Goal: Task Accomplishment & Management: Complete application form

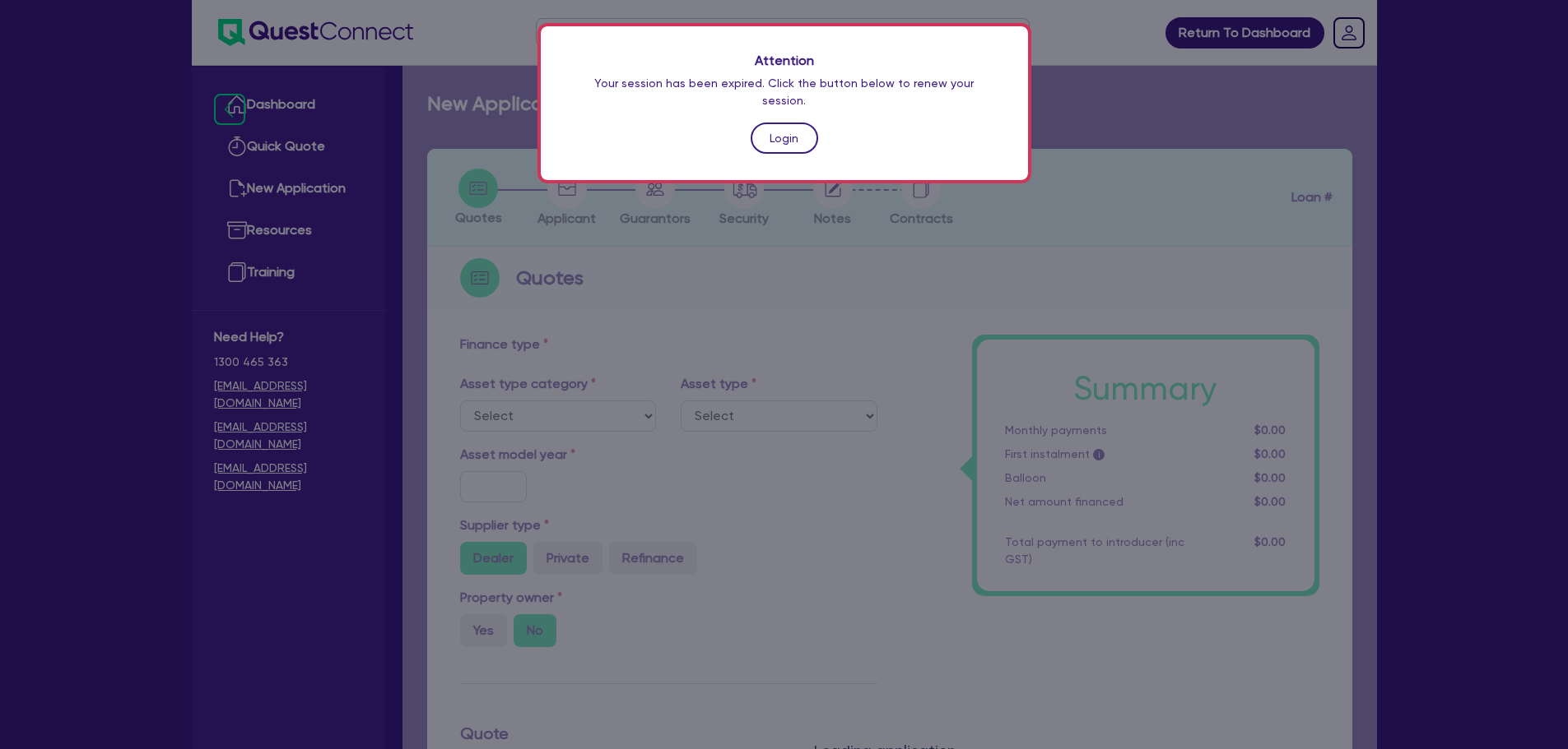
click at [790, 125] on link "Login" at bounding box center [784, 138] width 67 height 32
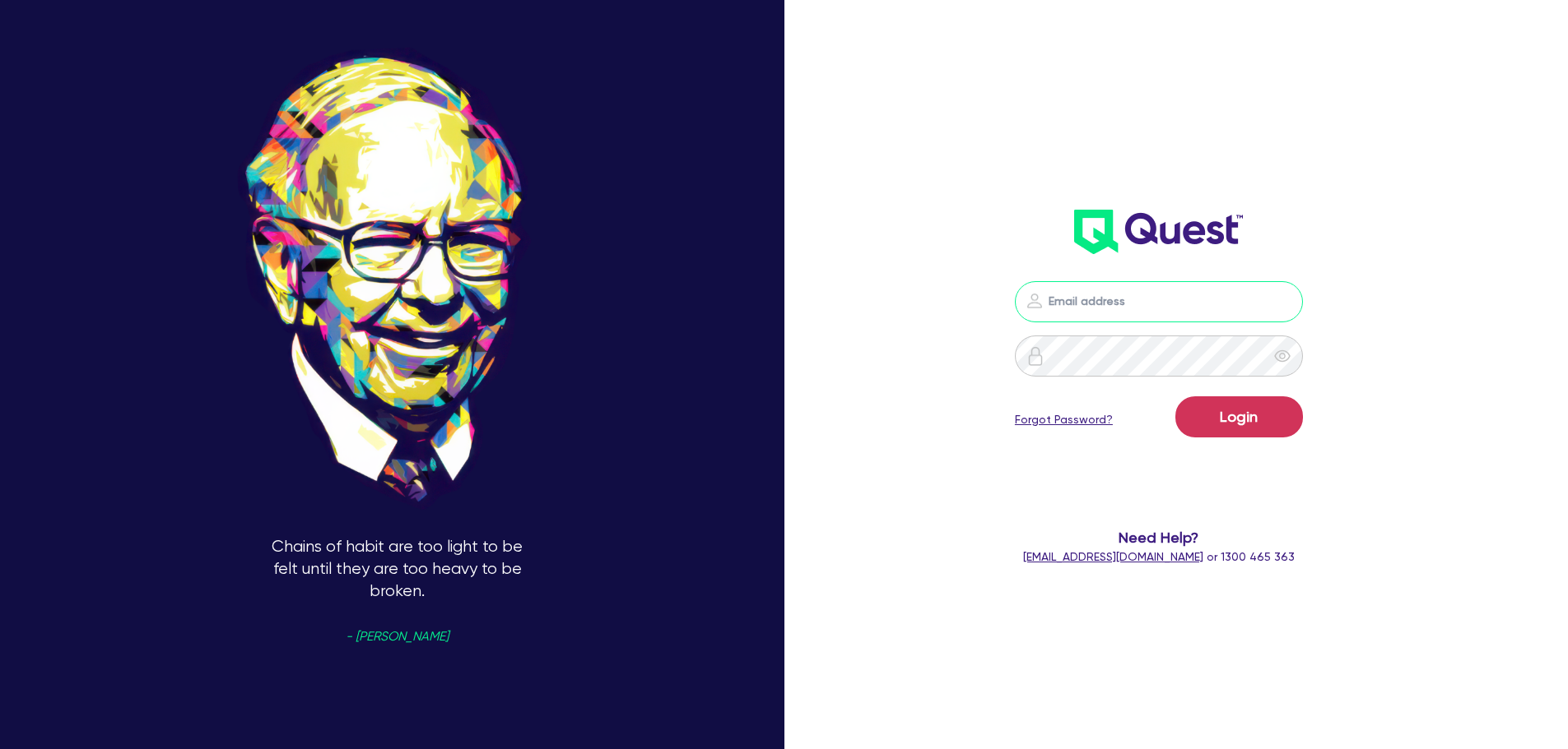
click at [1133, 303] on input "email" at bounding box center [1158, 301] width 288 height 41
type input "[EMAIL_ADDRESS][PERSON_NAME][DOMAIN_NAME]"
click at [1245, 420] on button "Login" at bounding box center [1239, 416] width 128 height 41
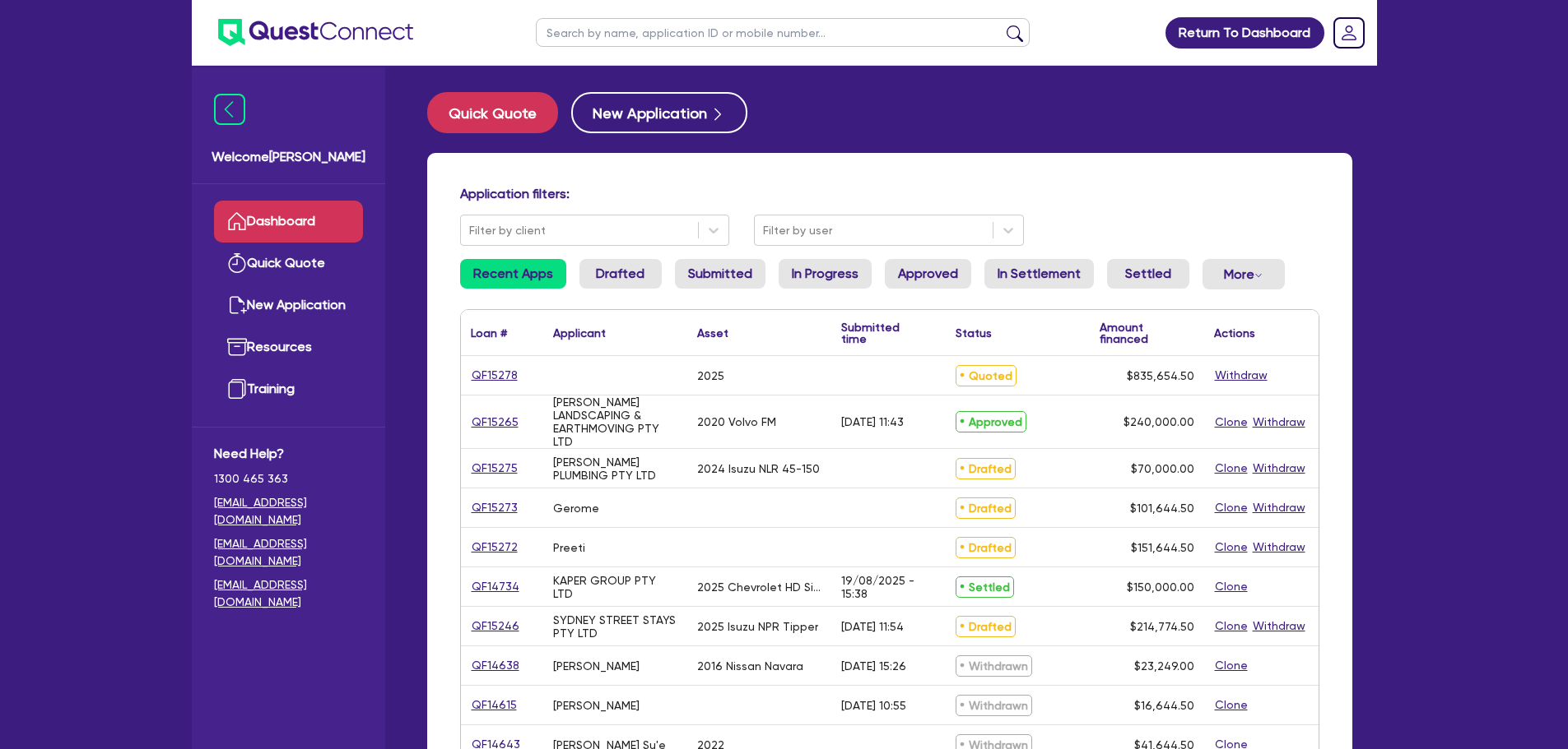
click at [625, 22] on input "text" at bounding box center [782, 33] width 494 height 29
type input "[PERSON_NAME]"
click at [1002, 25] on button "submit" at bounding box center [1014, 36] width 26 height 23
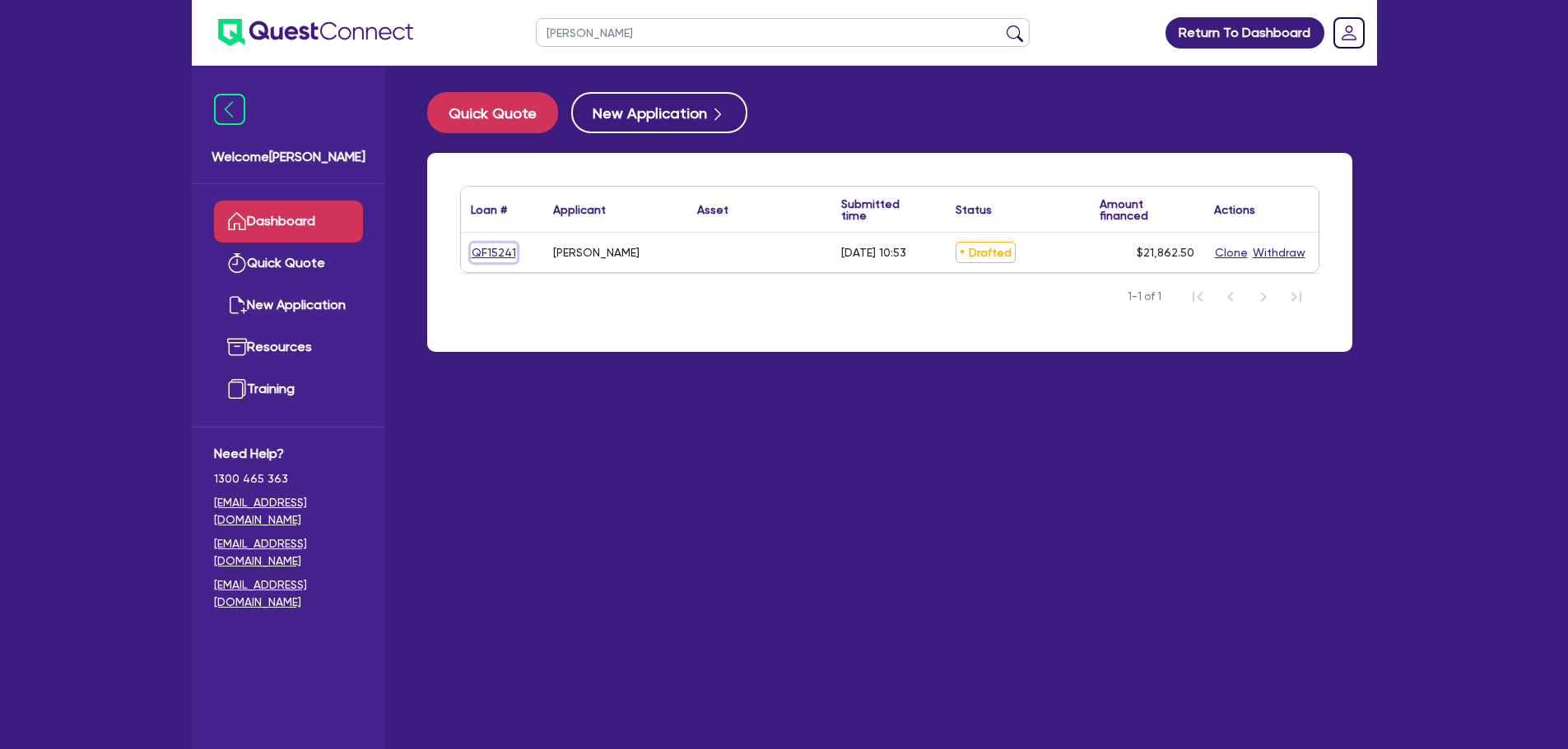
click at [475, 258] on link "QF15241" at bounding box center [493, 253] width 46 height 19
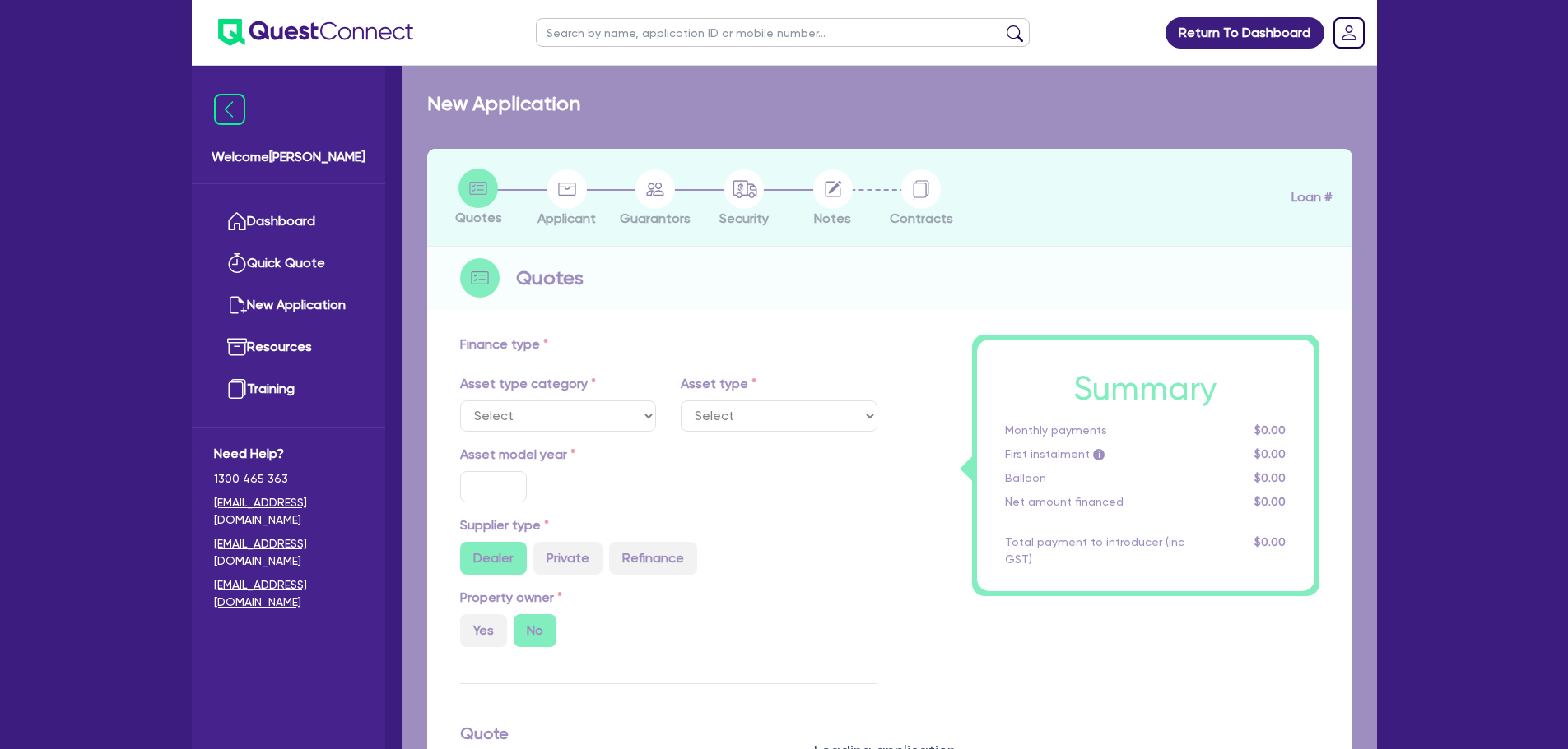
type input "21,208"
type input "4"
type input "874.5"
type input "8.99"
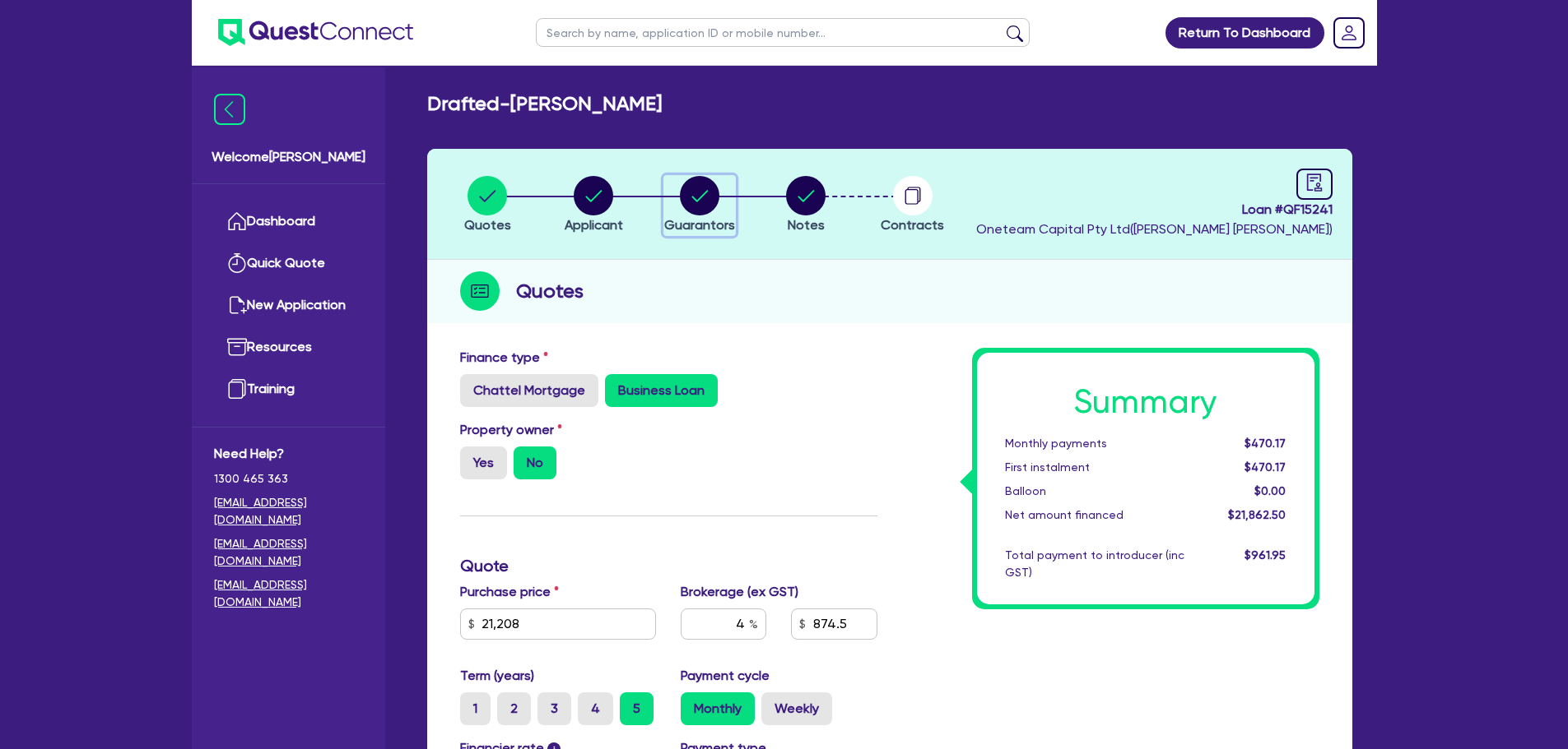
click at [696, 196] on circle "button" at bounding box center [699, 196] width 39 height 39
select select "MR"
select select "QLD"
select select "MARRIED"
select select "MRS"
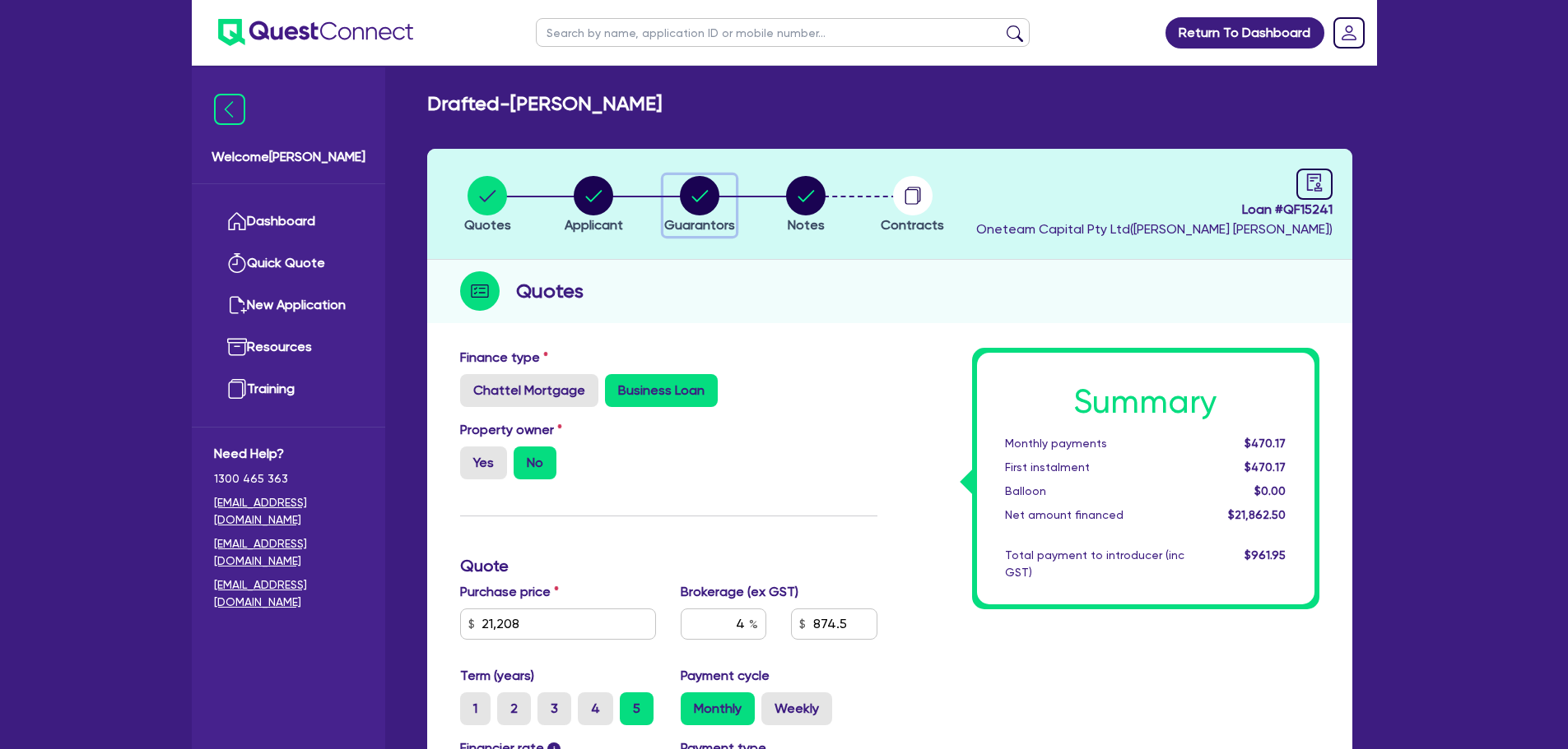
select select "QLD"
select select "MARRIED"
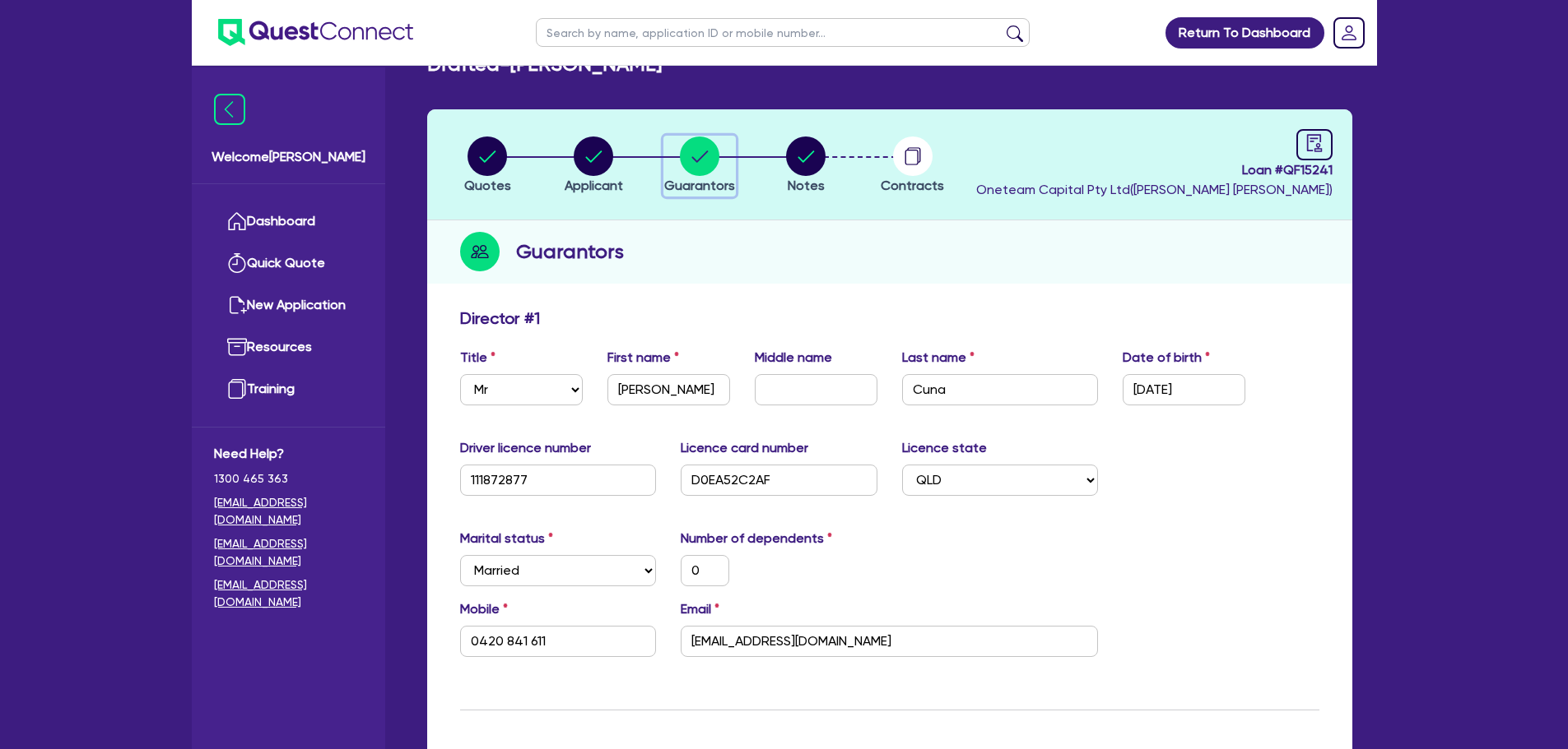
scroll to position [82, 0]
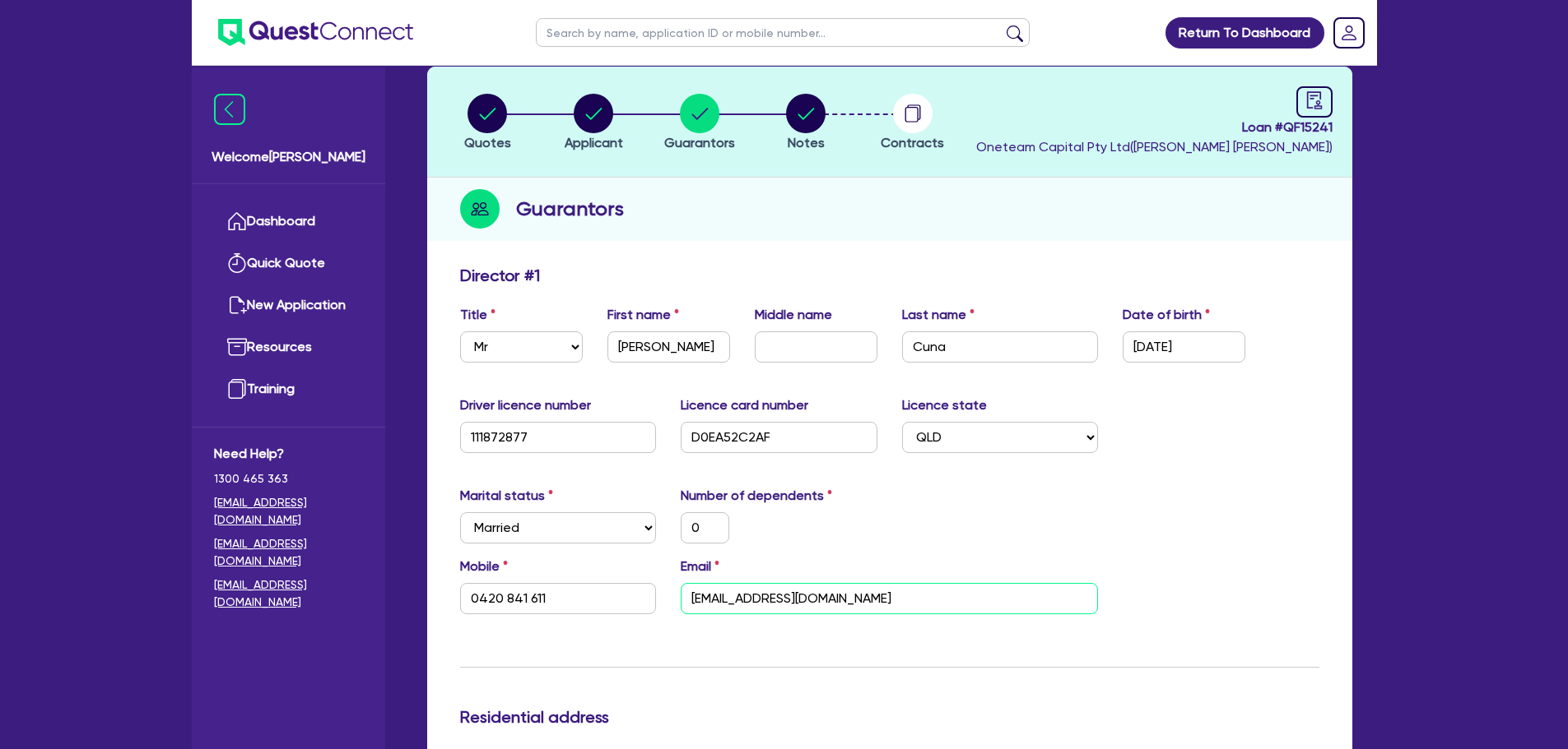
drag, startPoint x: 885, startPoint y: 609, endPoint x: 653, endPoint y: 618, distance: 232.2
click at [653, 618] on div "Mobile [PHONE_NUMBER] Email [EMAIL_ADDRESS][DOMAIN_NAME]" at bounding box center [889, 593] width 884 height 71
drag, startPoint x: 556, startPoint y: 594, endPoint x: 402, endPoint y: 604, distance: 154.3
drag, startPoint x: 483, startPoint y: 447, endPoint x: 384, endPoint y: 442, distance: 99.1
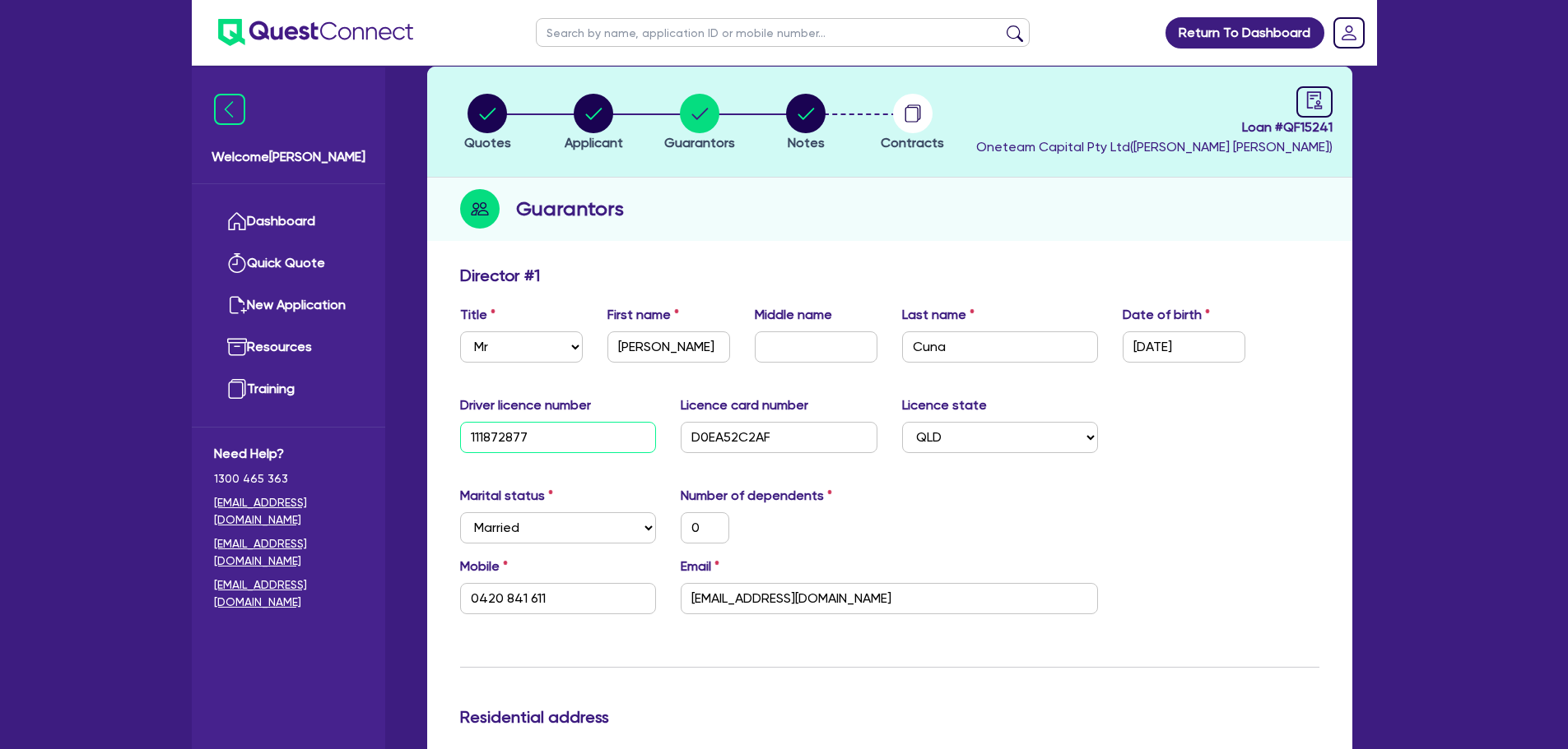
drag, startPoint x: 787, startPoint y: 433, endPoint x: 629, endPoint y: 432, distance: 158.0
click at [627, 430] on div "Driver licence number [DRIVERS_LICENSE_NUMBER] Licence card number D0EA52C2AF L…" at bounding box center [889, 431] width 884 height 71
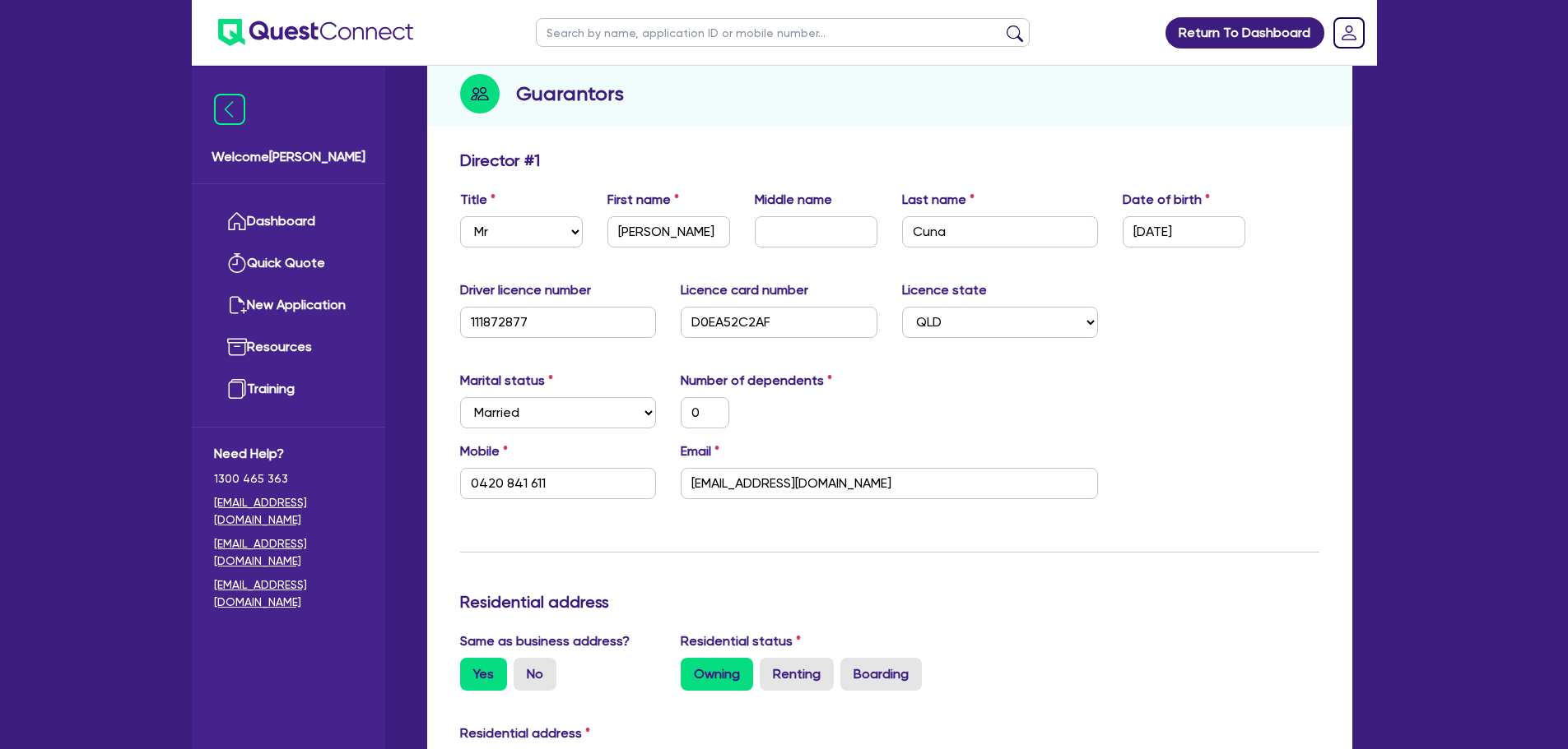
scroll to position [411, 0]
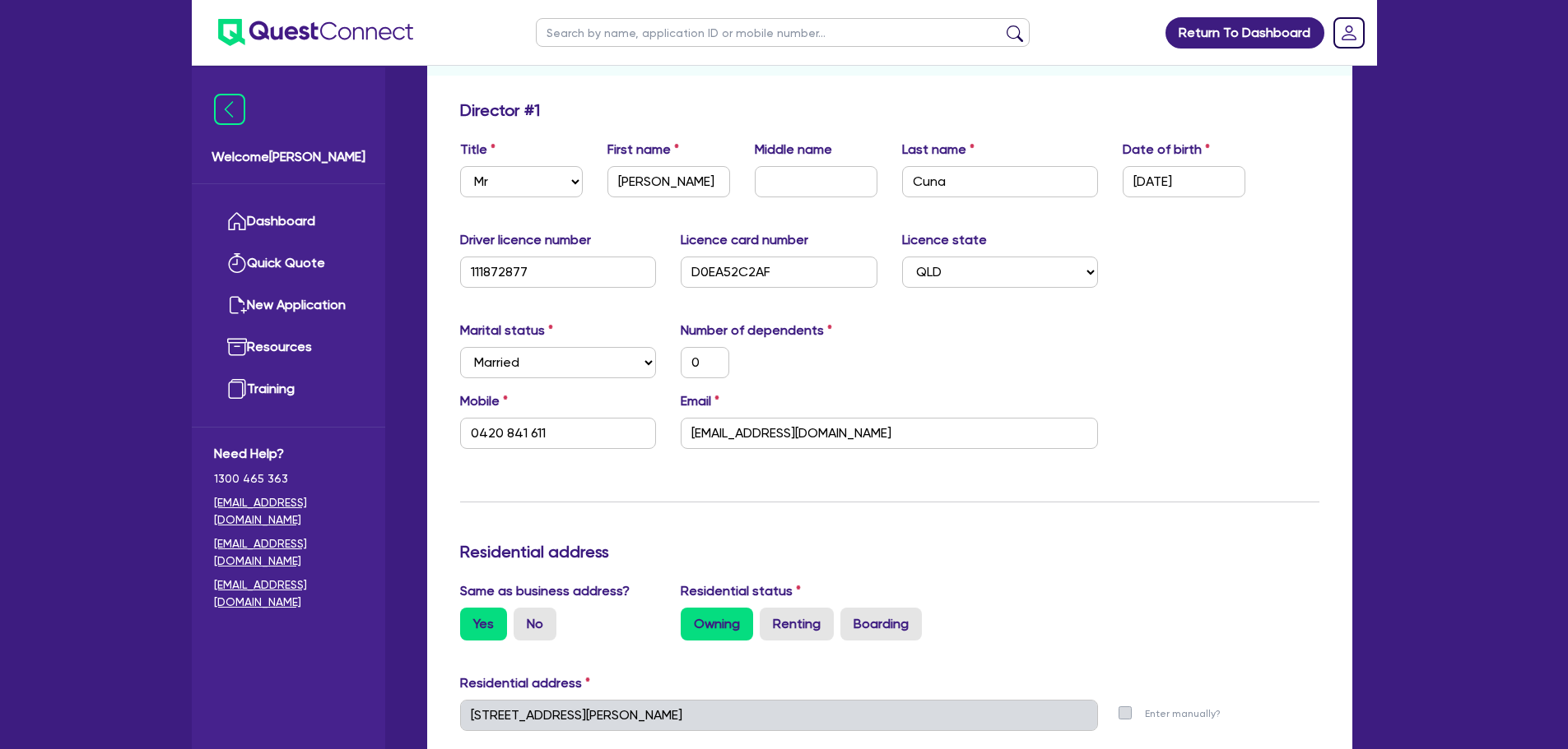
scroll to position [0, 0]
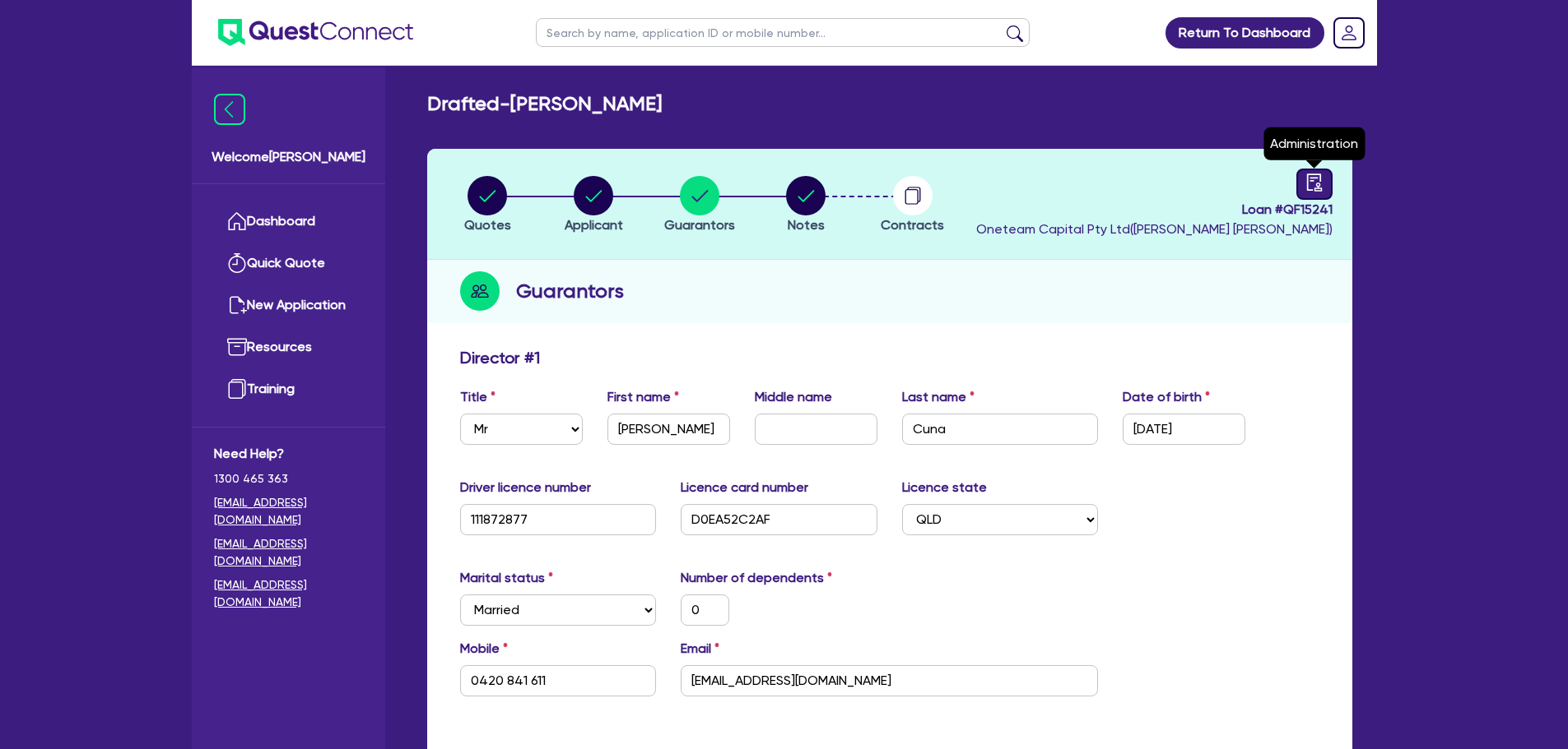
click at [1314, 182] on icon "audit" at bounding box center [1314, 182] width 18 height 18
select select "DRAFTED_AMENDED"
select select "Other"
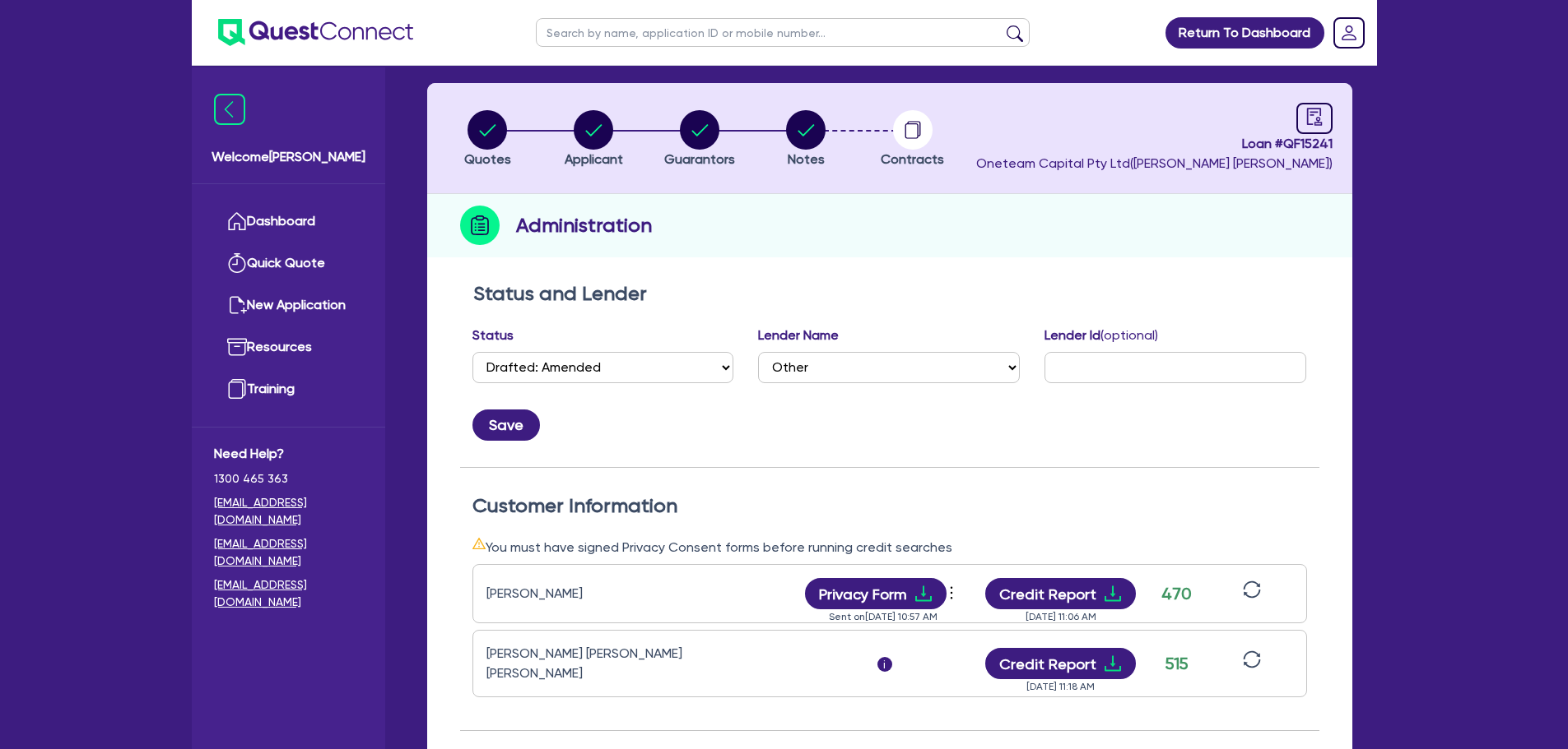
scroll to position [165, 0]
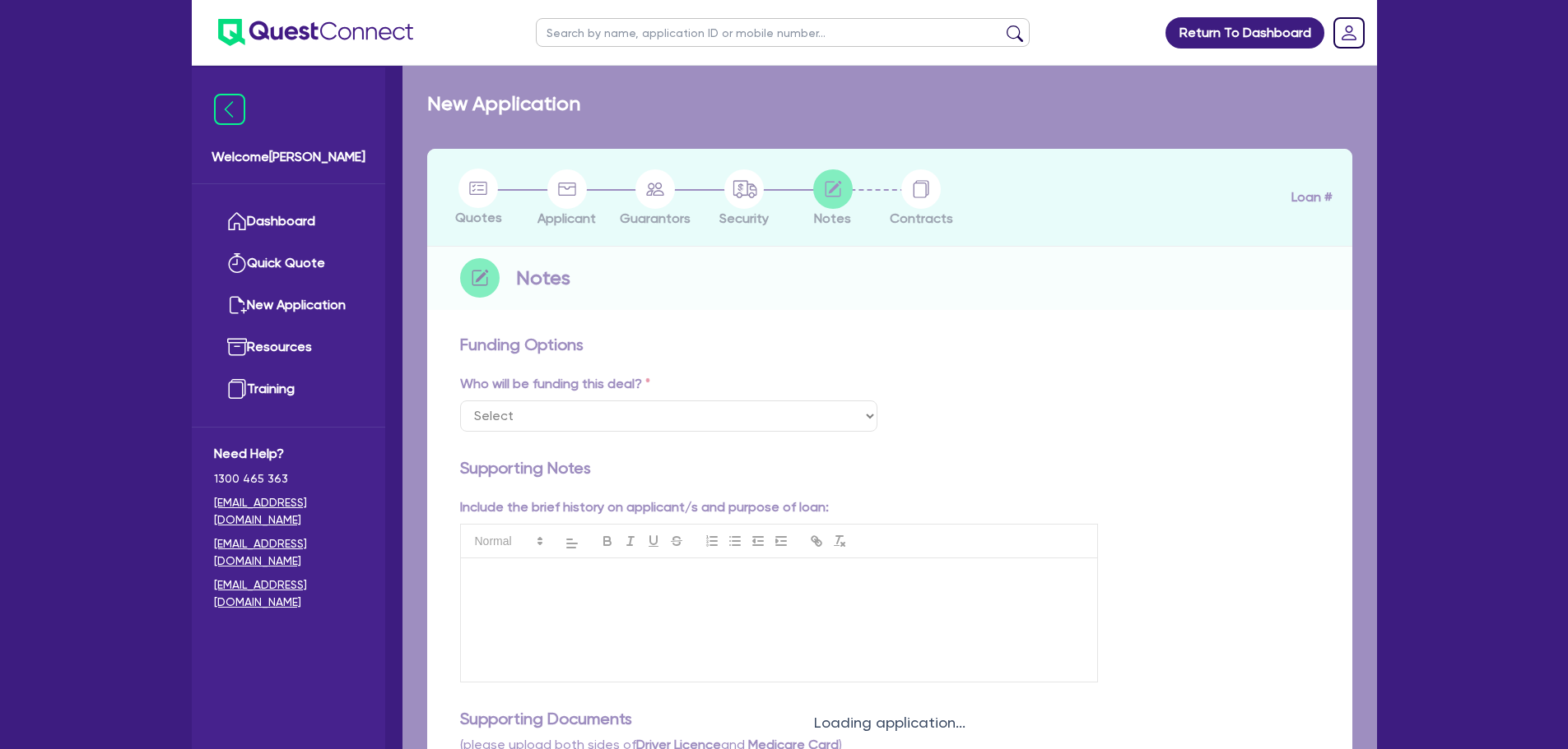
select select "Other"
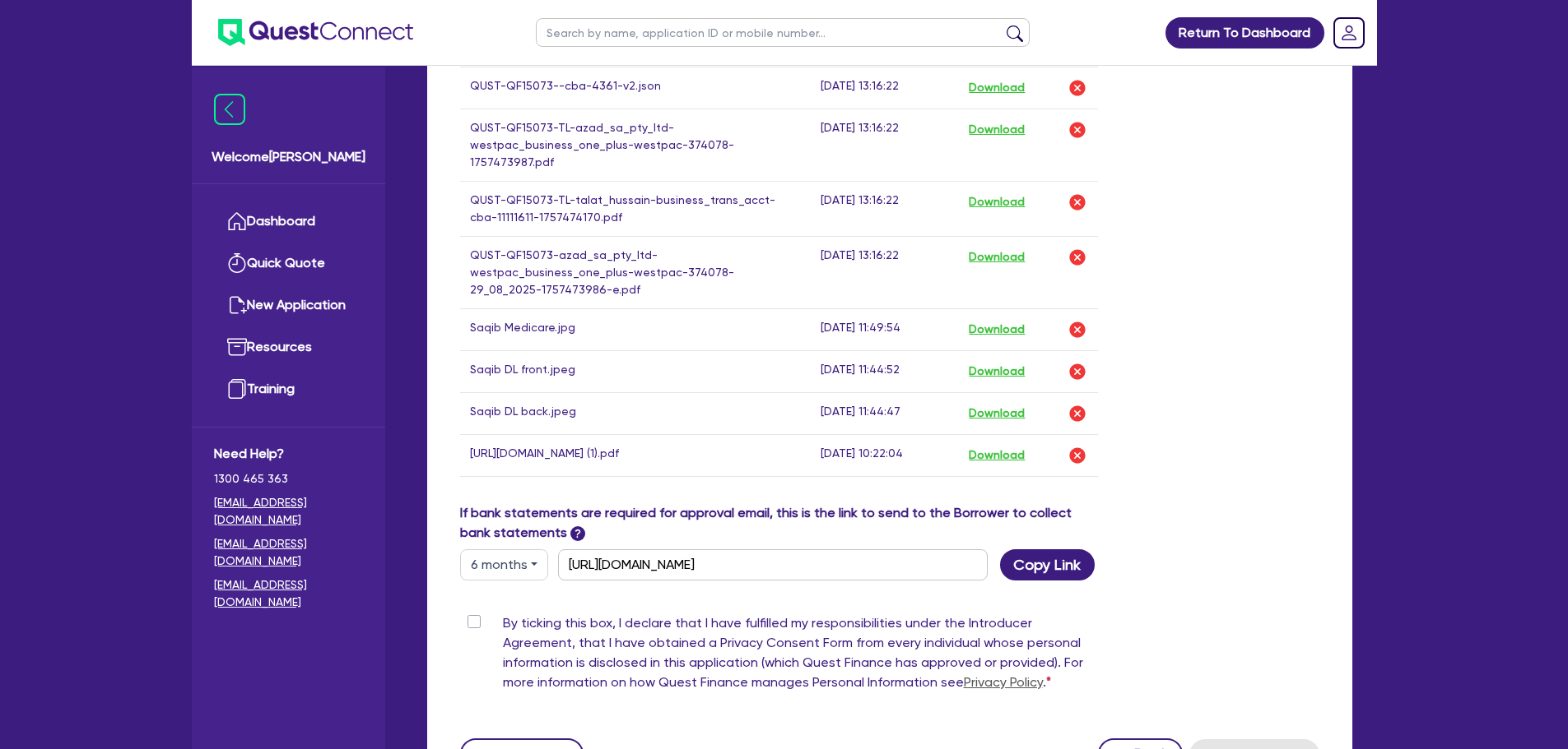
scroll to position [1224, 0]
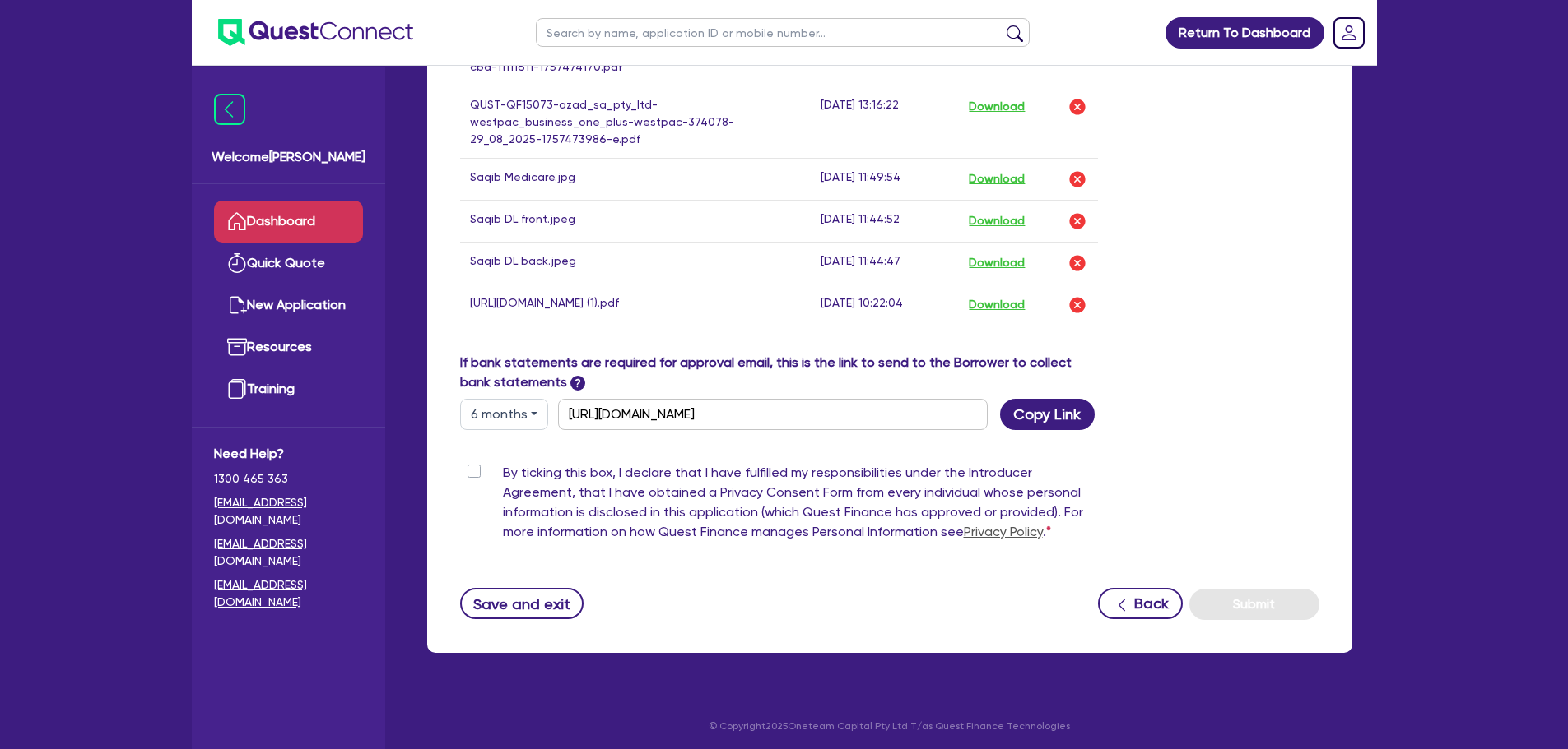
click at [303, 234] on link "Dashboard" at bounding box center [288, 222] width 149 height 42
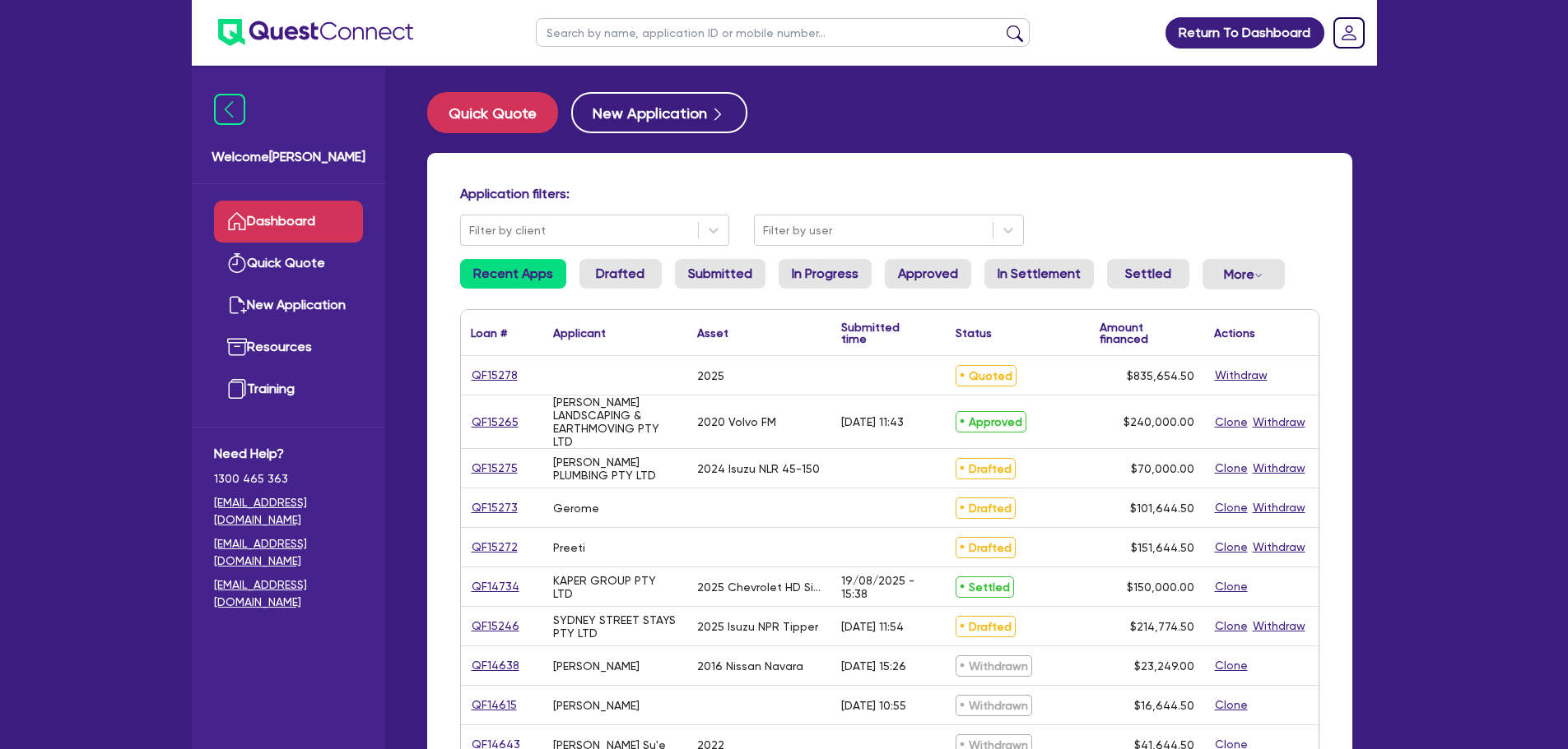
click at [666, 21] on input "text" at bounding box center [782, 33] width 494 height 29
click at [721, 14] on ul at bounding box center [782, 33] width 527 height 65
click at [730, 30] on input "text" at bounding box center [782, 33] width 494 height 29
type input "[PERSON_NAME]"
click at [1002, 25] on button "submit" at bounding box center [1014, 36] width 26 height 23
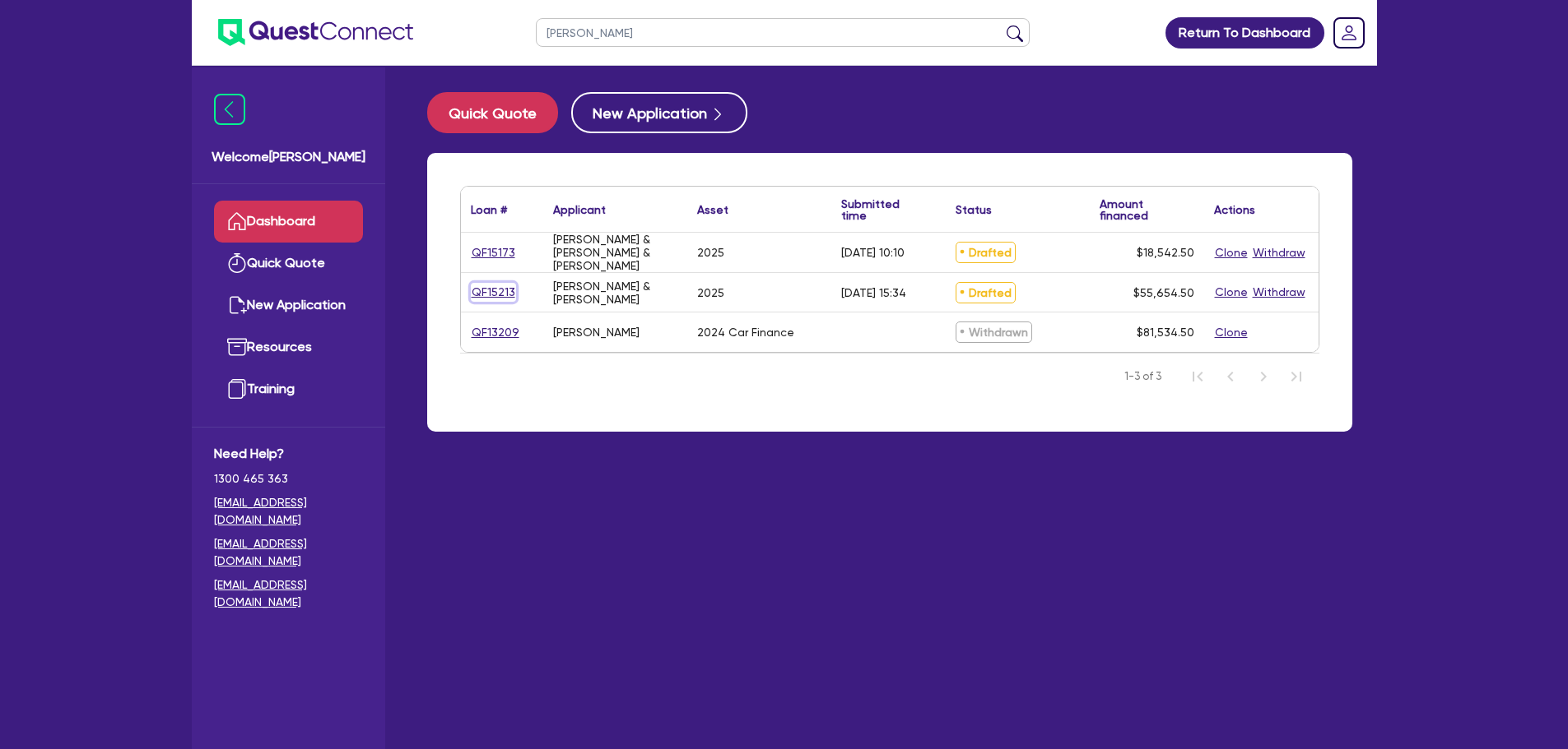
click at [500, 293] on link "QF15213" at bounding box center [492, 293] width 45 height 19
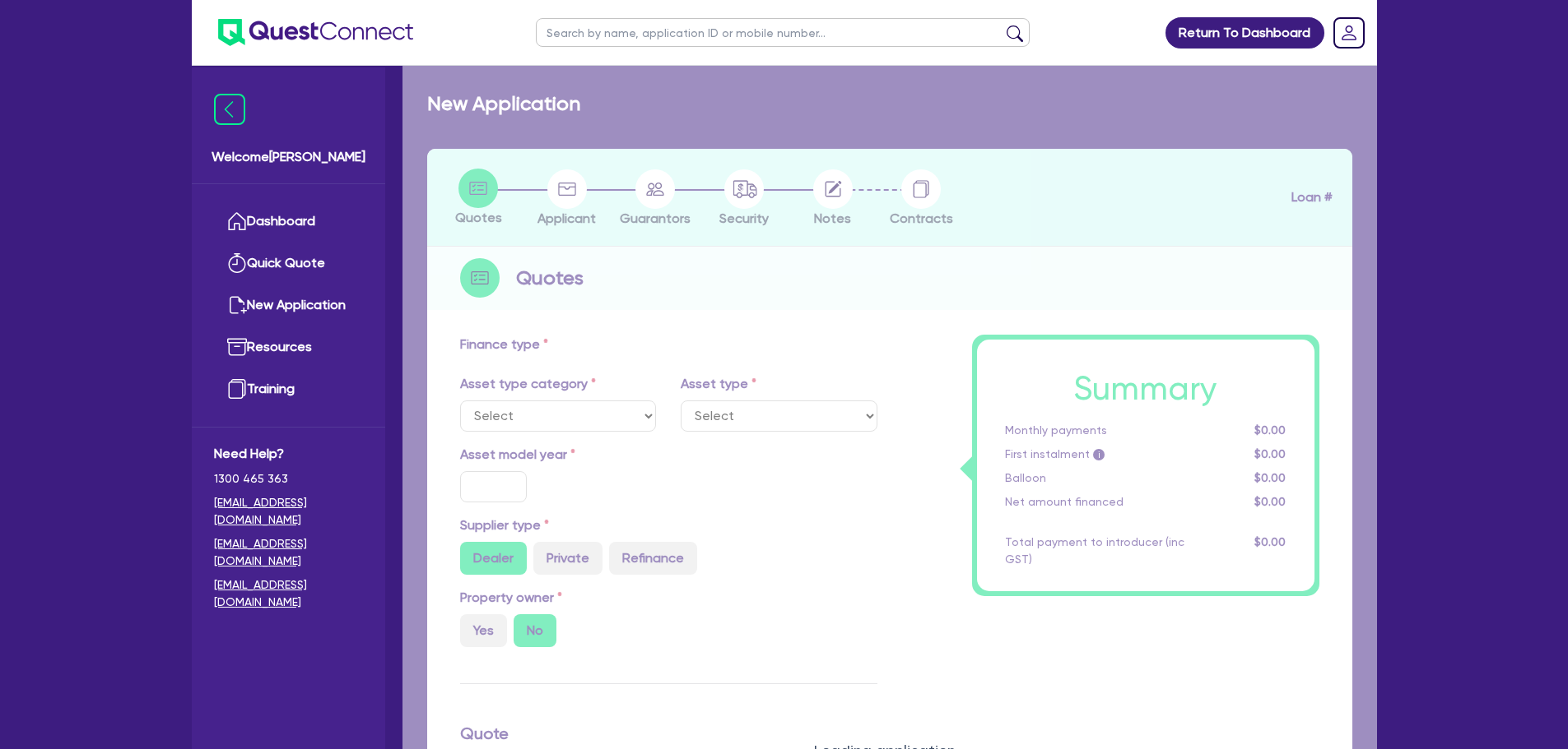
select select "SECONDARY_ASSETS"
type input "2025"
radio input "true"
type input "55,000"
type input "3"
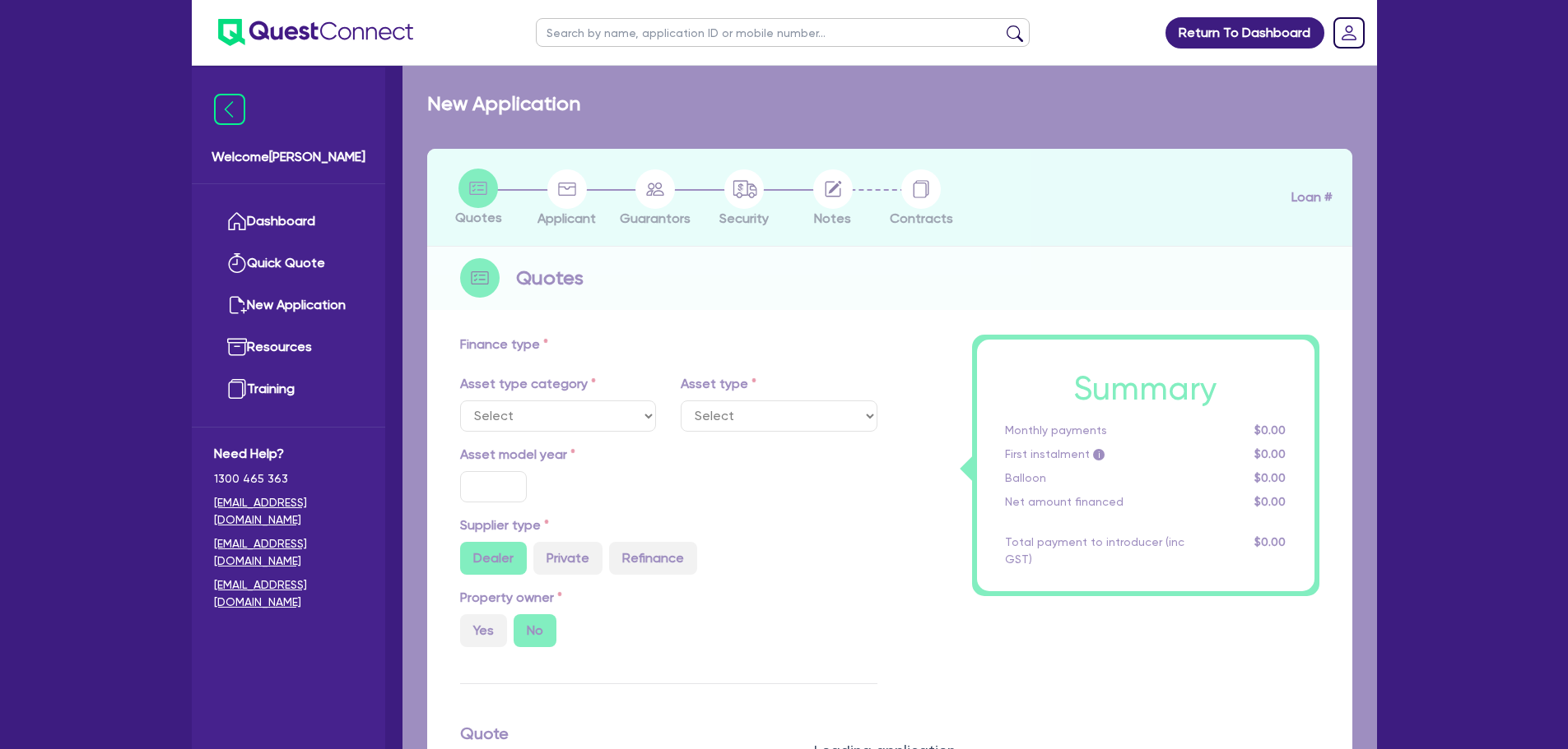
type input "1,669.64"
type input "8.99"
select select "SOLAR_AND_RENEWABLES"
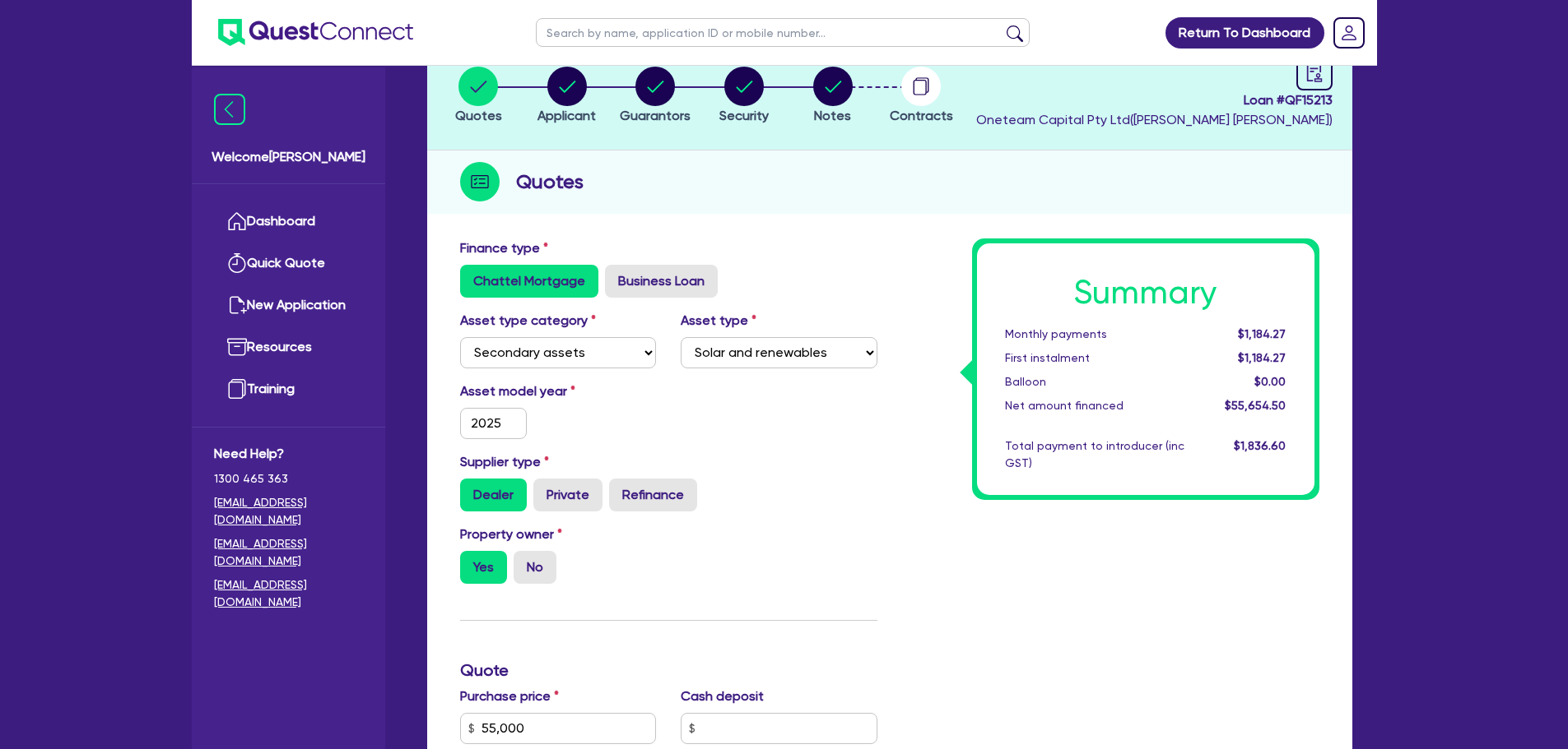
scroll to position [4, 0]
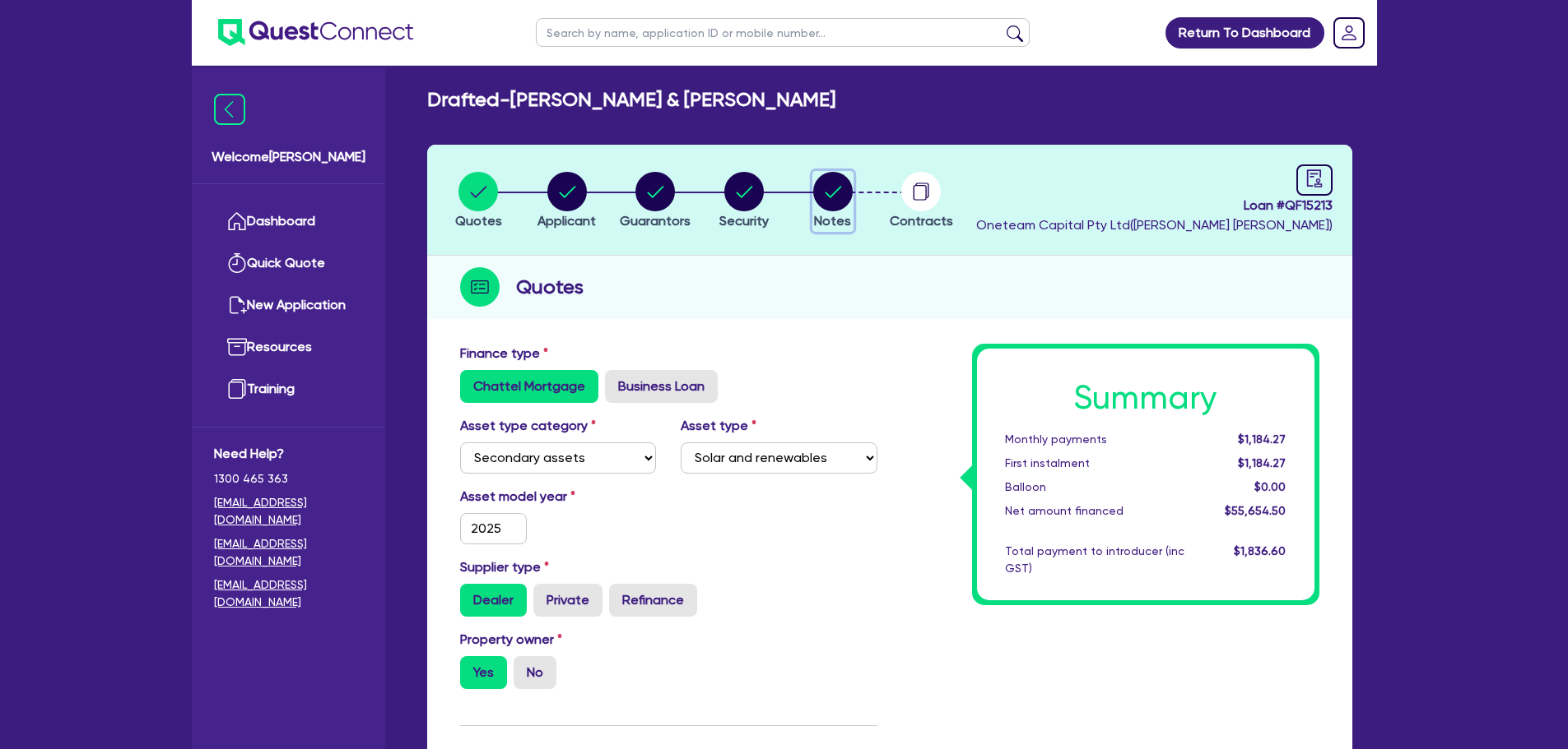
click at [843, 182] on circle "button" at bounding box center [832, 191] width 39 height 39
select select "Other"
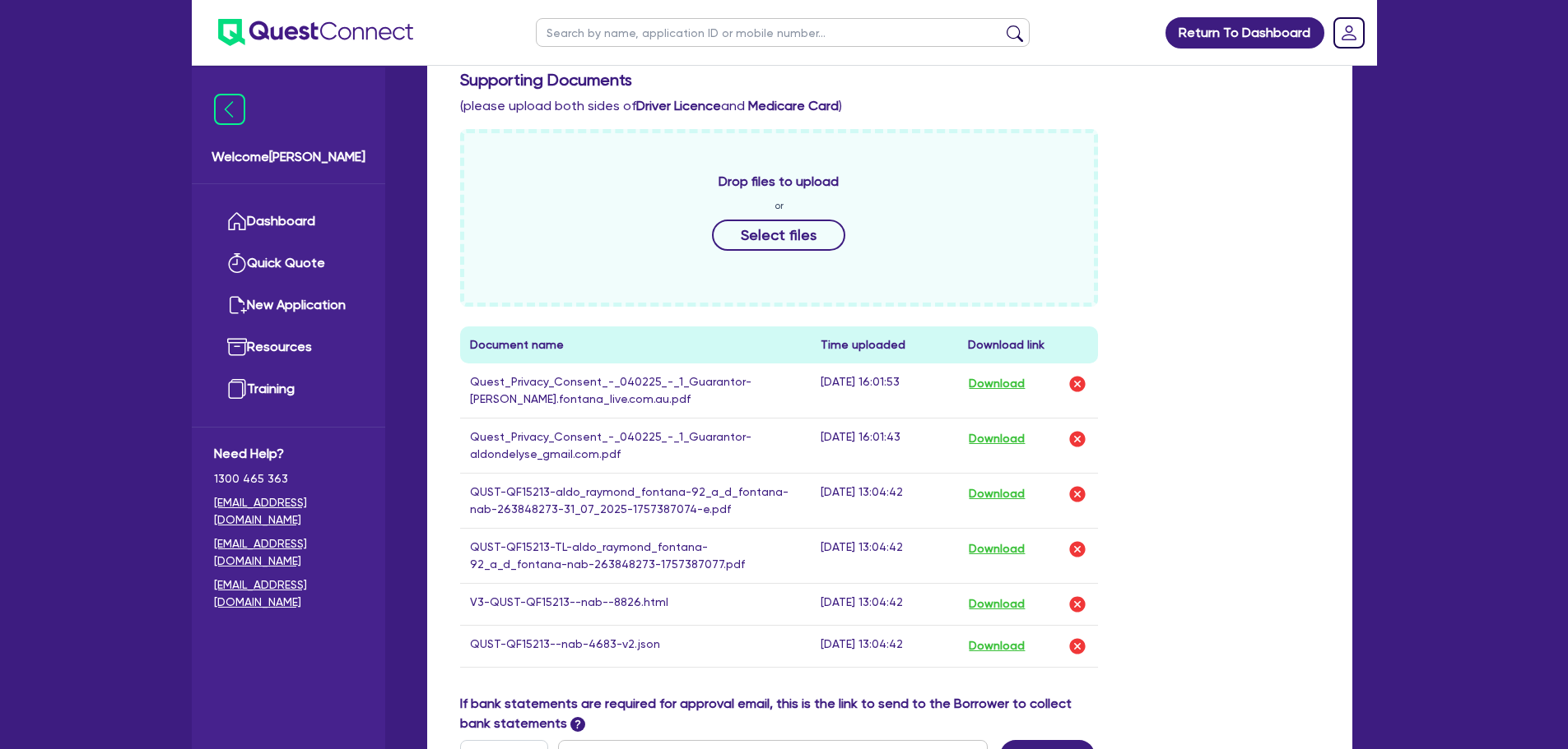
scroll to position [658, 0]
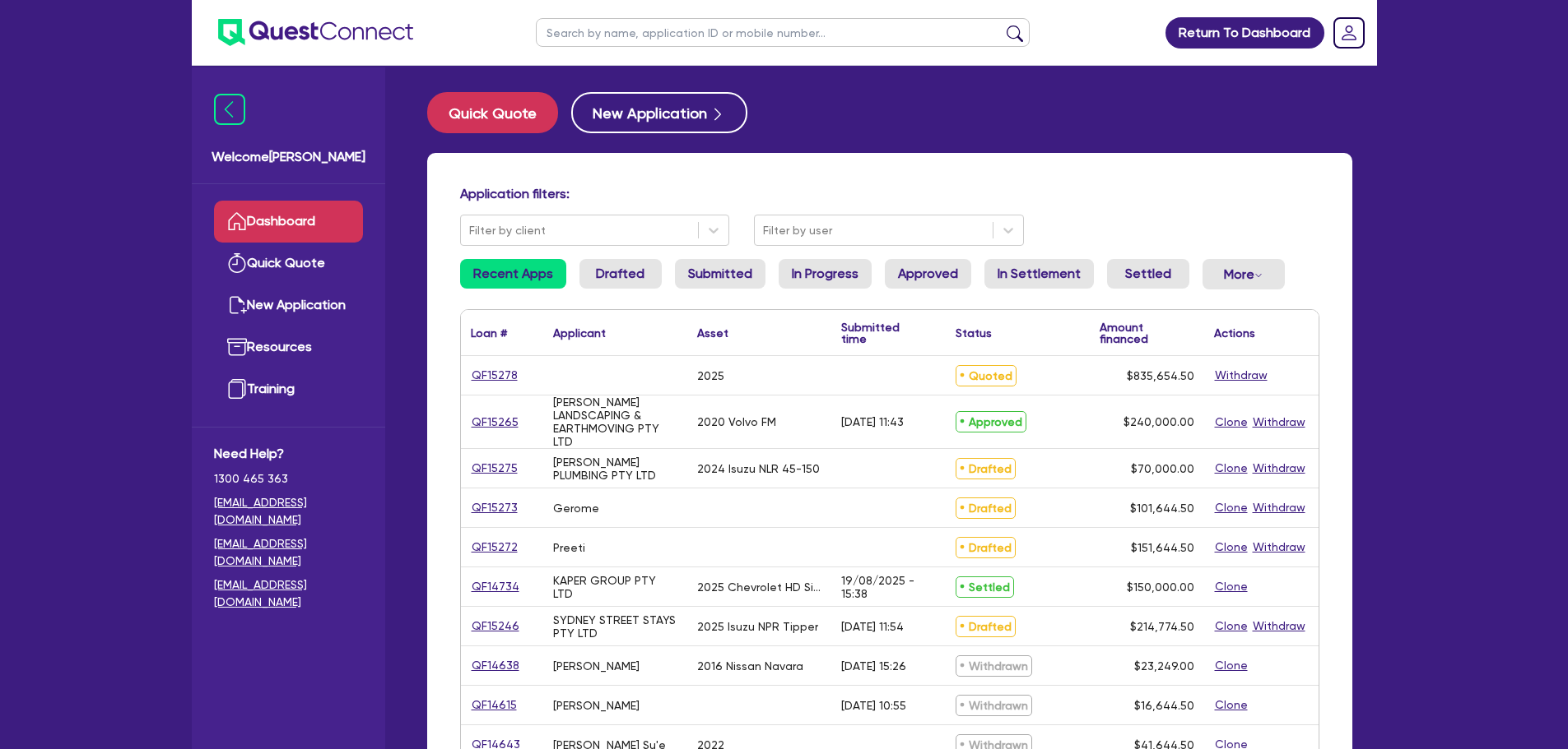
click at [651, 34] on input "text" at bounding box center [782, 33] width 494 height 29
click at [1002, 25] on button "submit" at bounding box center [1014, 36] width 26 height 23
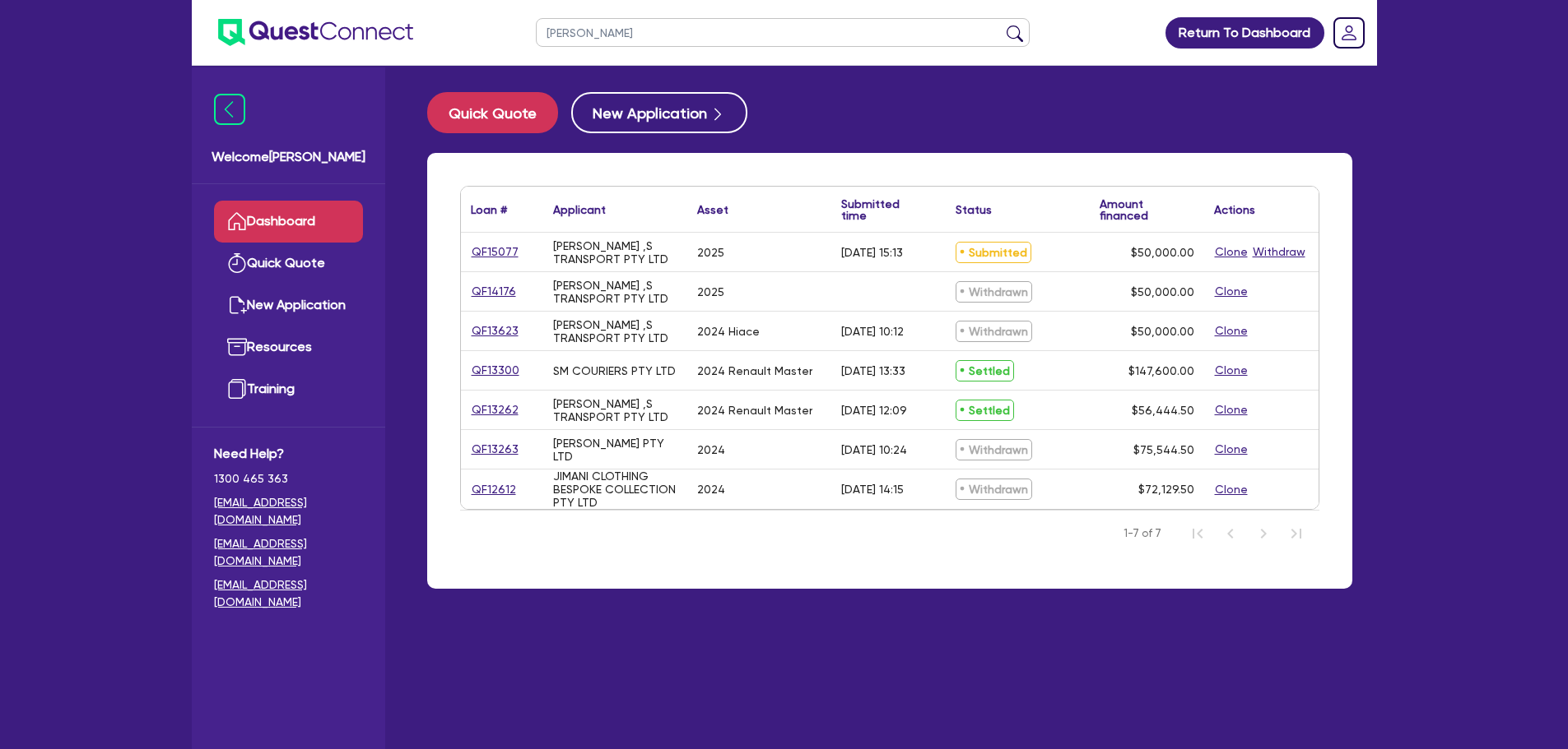
drag, startPoint x: 592, startPoint y: 34, endPoint x: 488, endPoint y: 38, distance: 104.1
click at [484, 41] on header "[PERSON_NAME] Return To Dashboard Edit Profile Logout" at bounding box center [784, 33] width 1185 height 66
type input "[PERSON_NAME]"
click at [1002, 25] on button "submit" at bounding box center [1014, 36] width 26 height 23
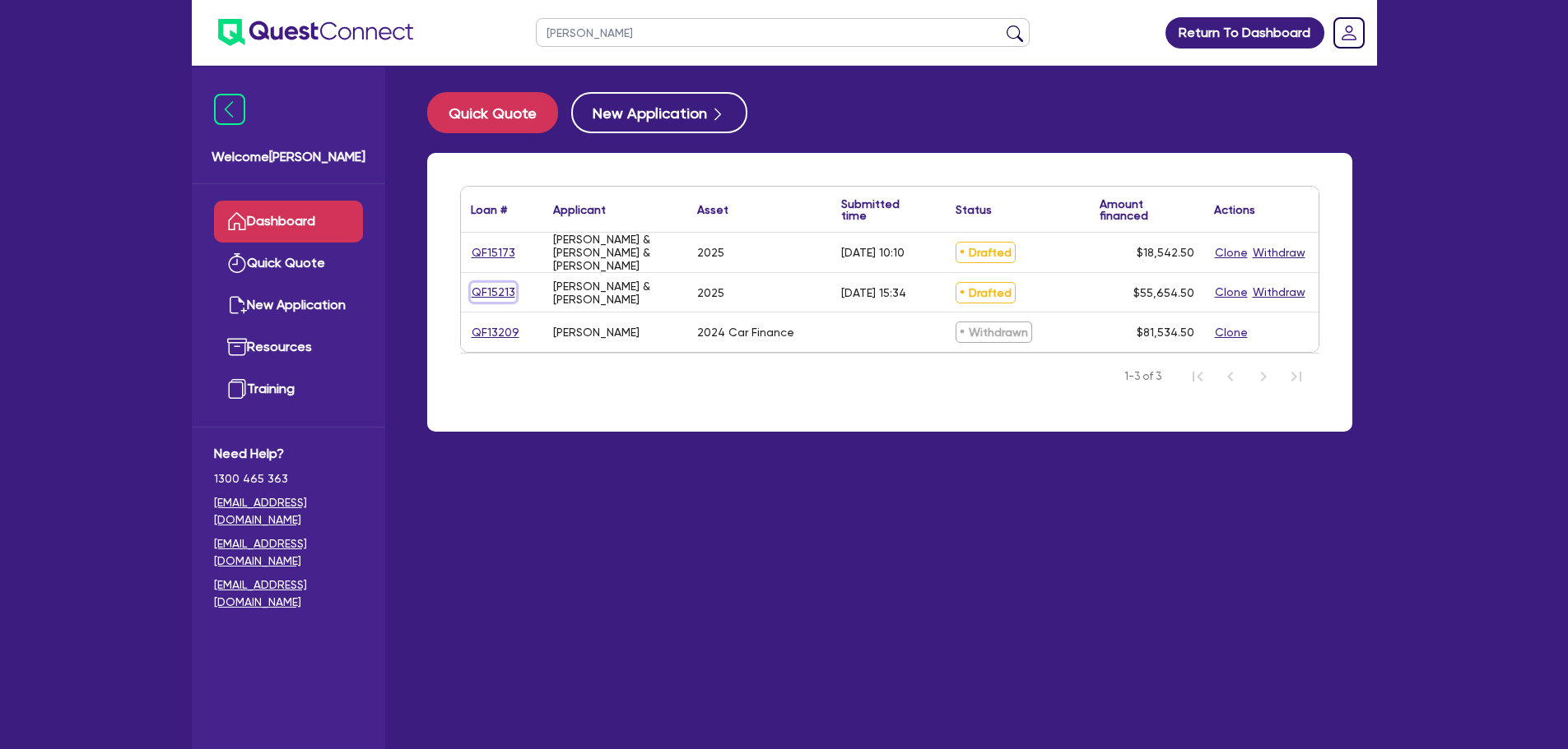
click at [477, 286] on link "QF15213" at bounding box center [492, 293] width 45 height 19
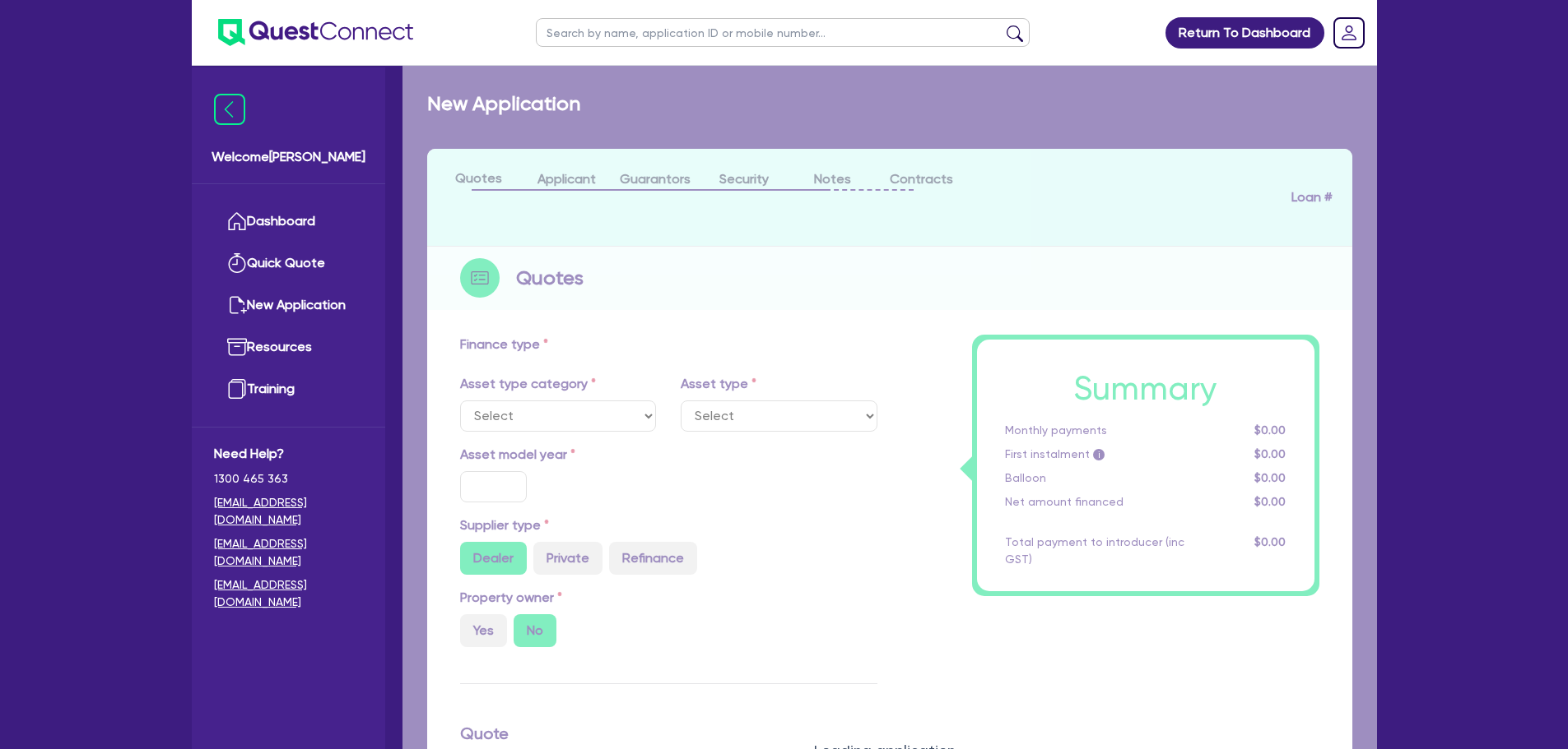
select select "SECONDARY_ASSETS"
type input "2025"
radio input "true"
type input "55,000"
type input "3"
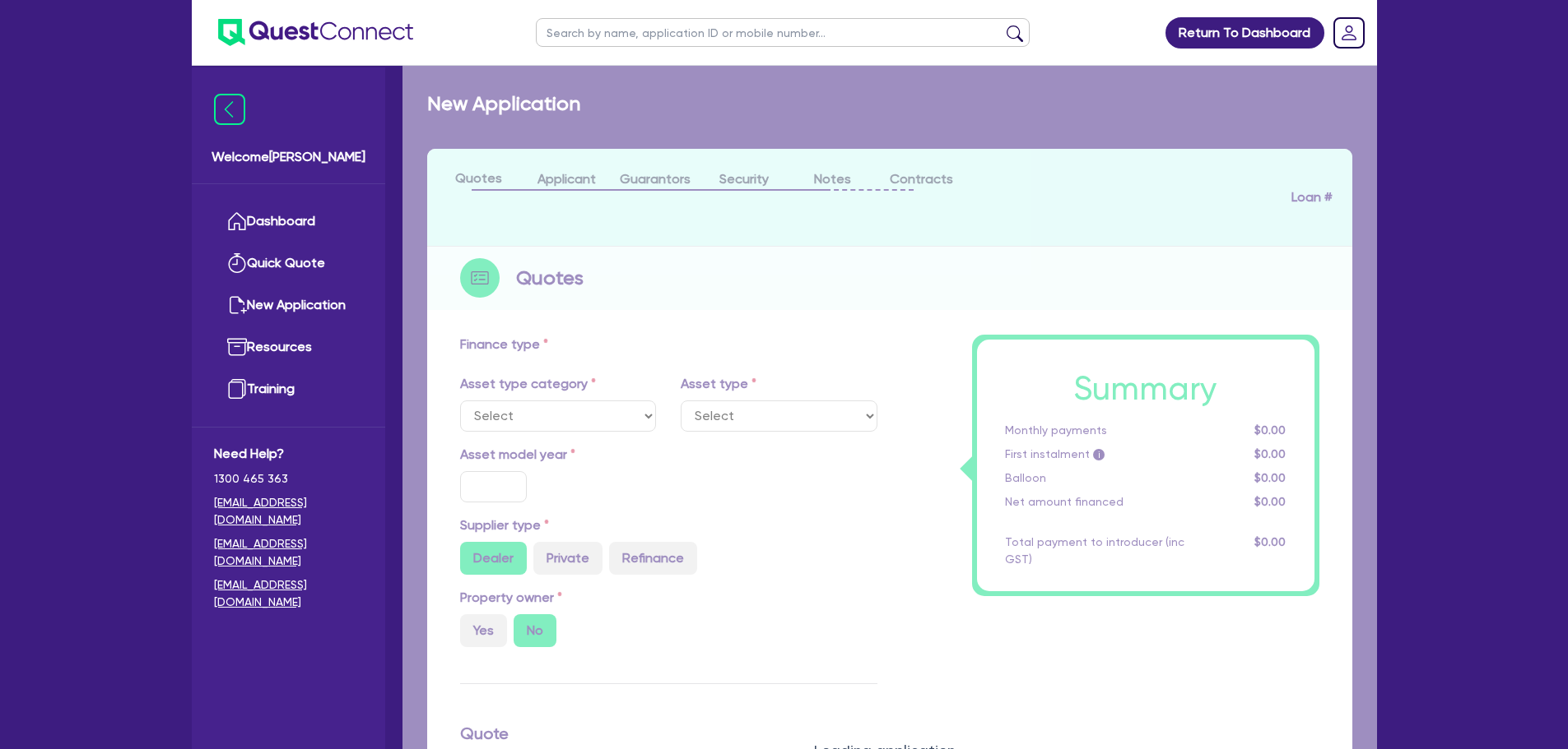
type input "1,669.64"
type input "8.99"
select select "SOLAR_AND_RENEWABLES"
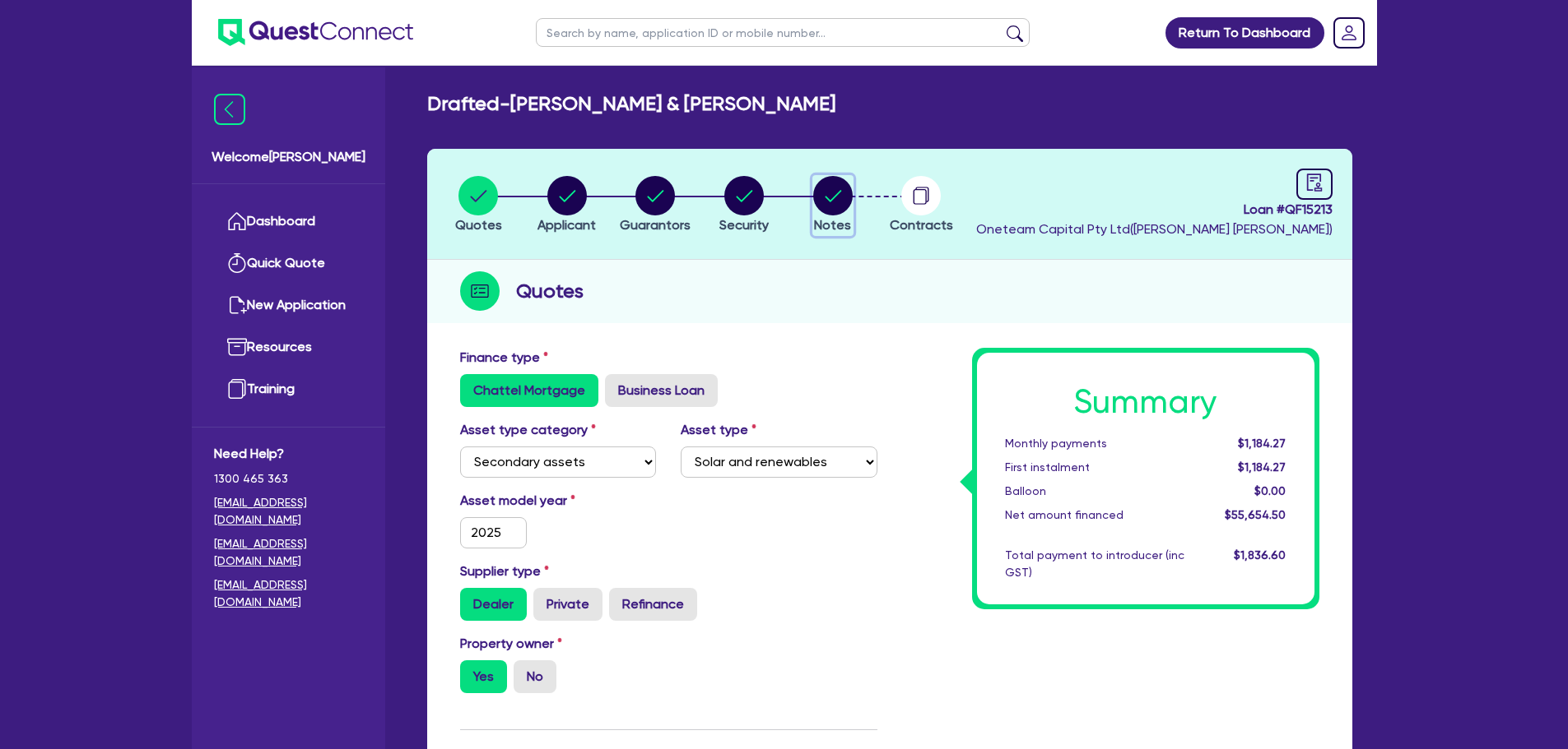
click at [818, 207] on circle "button" at bounding box center [832, 196] width 39 height 39
select select "Other"
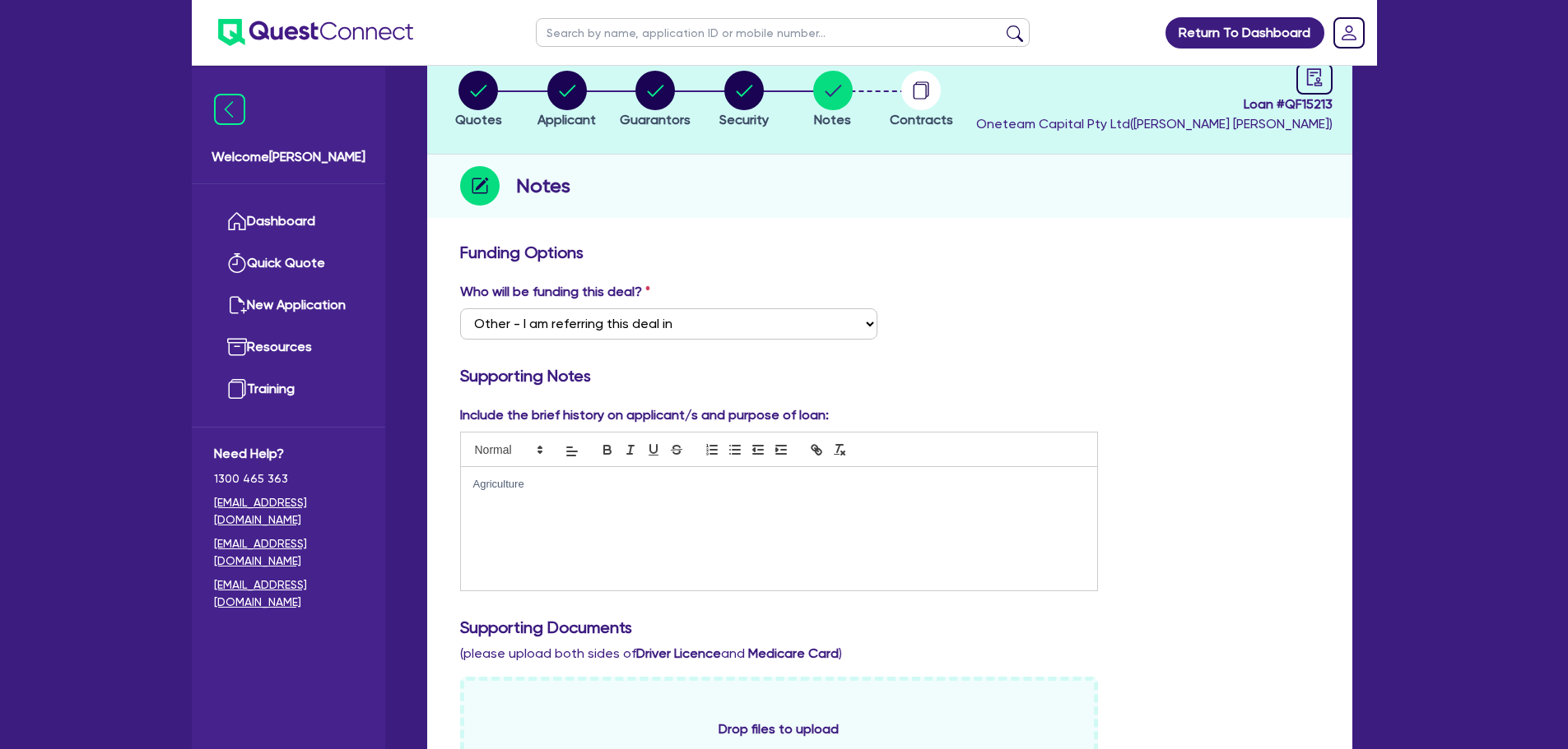
scroll to position [246, 0]
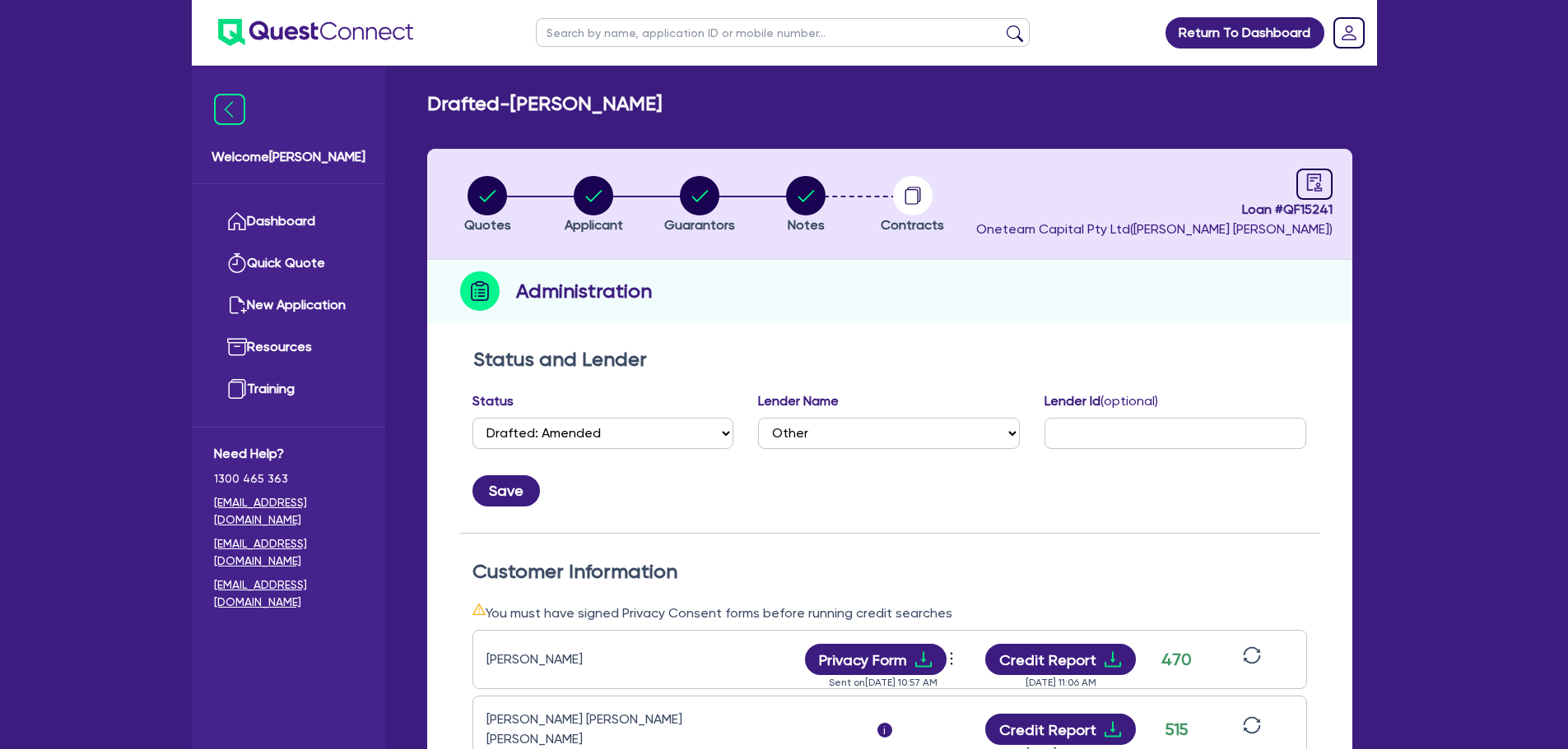
select select "DRAFTED_AMENDED"
select select "Other"
drag, startPoint x: 788, startPoint y: 221, endPoint x: 799, endPoint y: 206, distance: 18.6
click at [795, 212] on button "Notes" at bounding box center [805, 205] width 41 height 60
select select "Other"
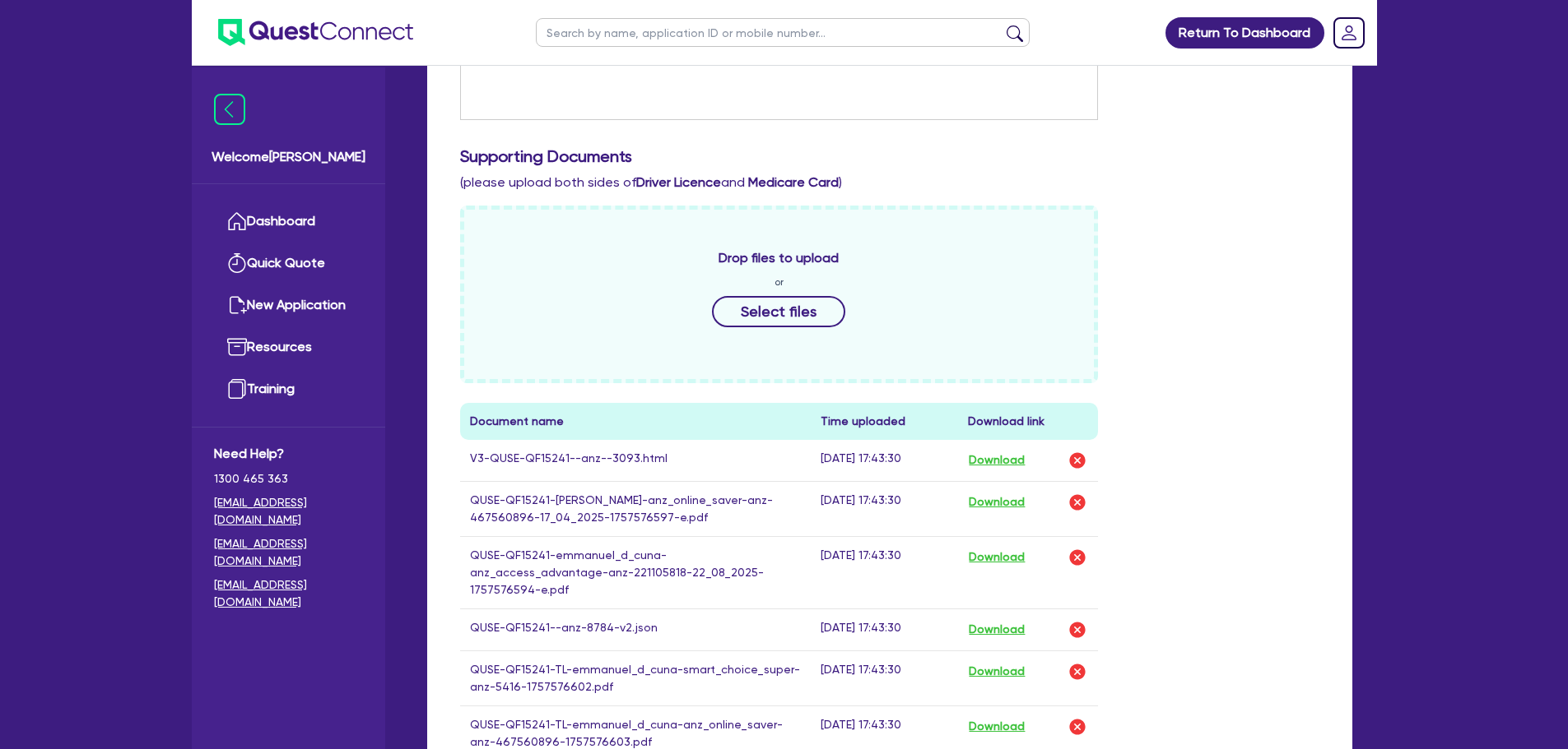
scroll to position [740, 0]
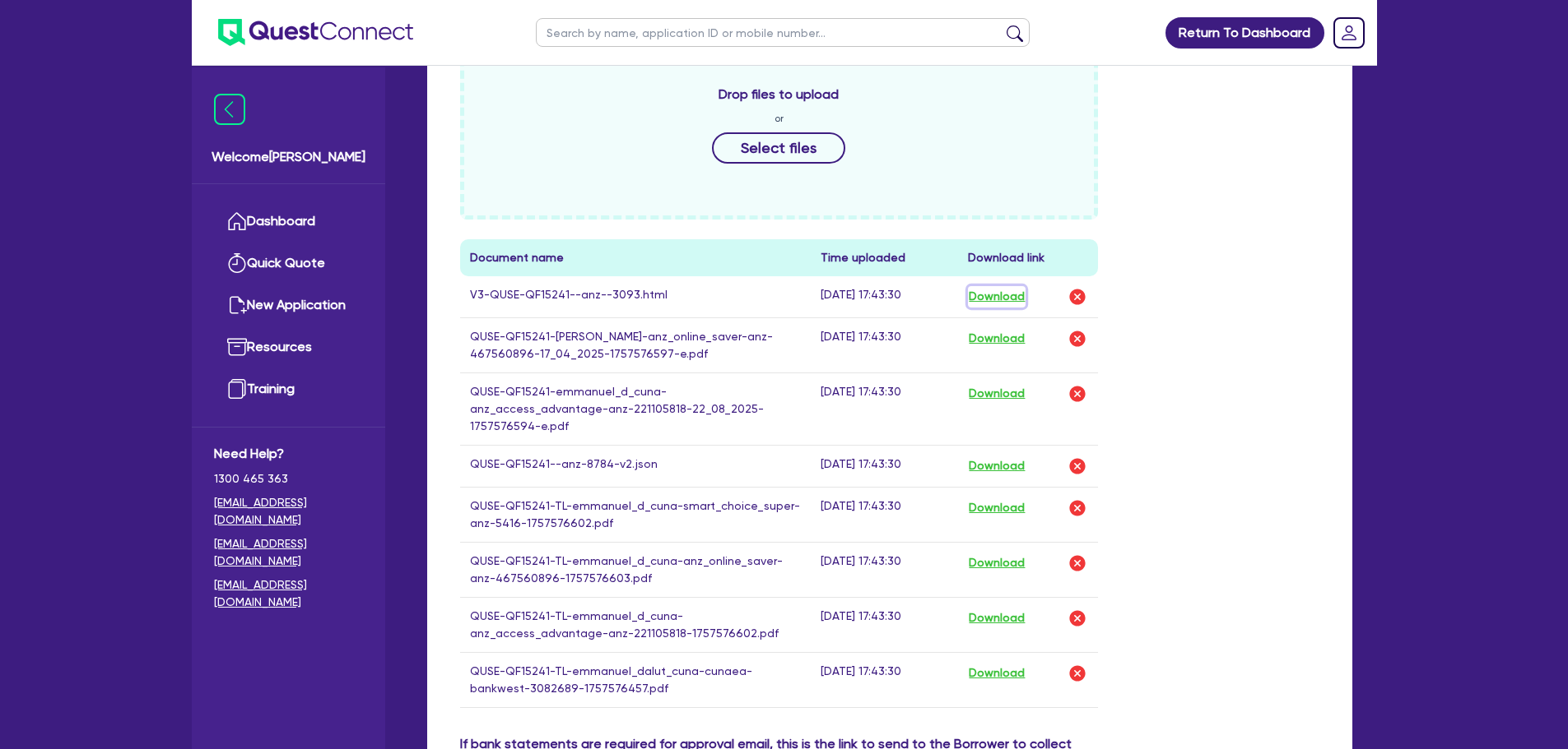
click at [1013, 295] on button "Download" at bounding box center [996, 296] width 58 height 21
